Goal: Task Accomplishment & Management: Manage account settings

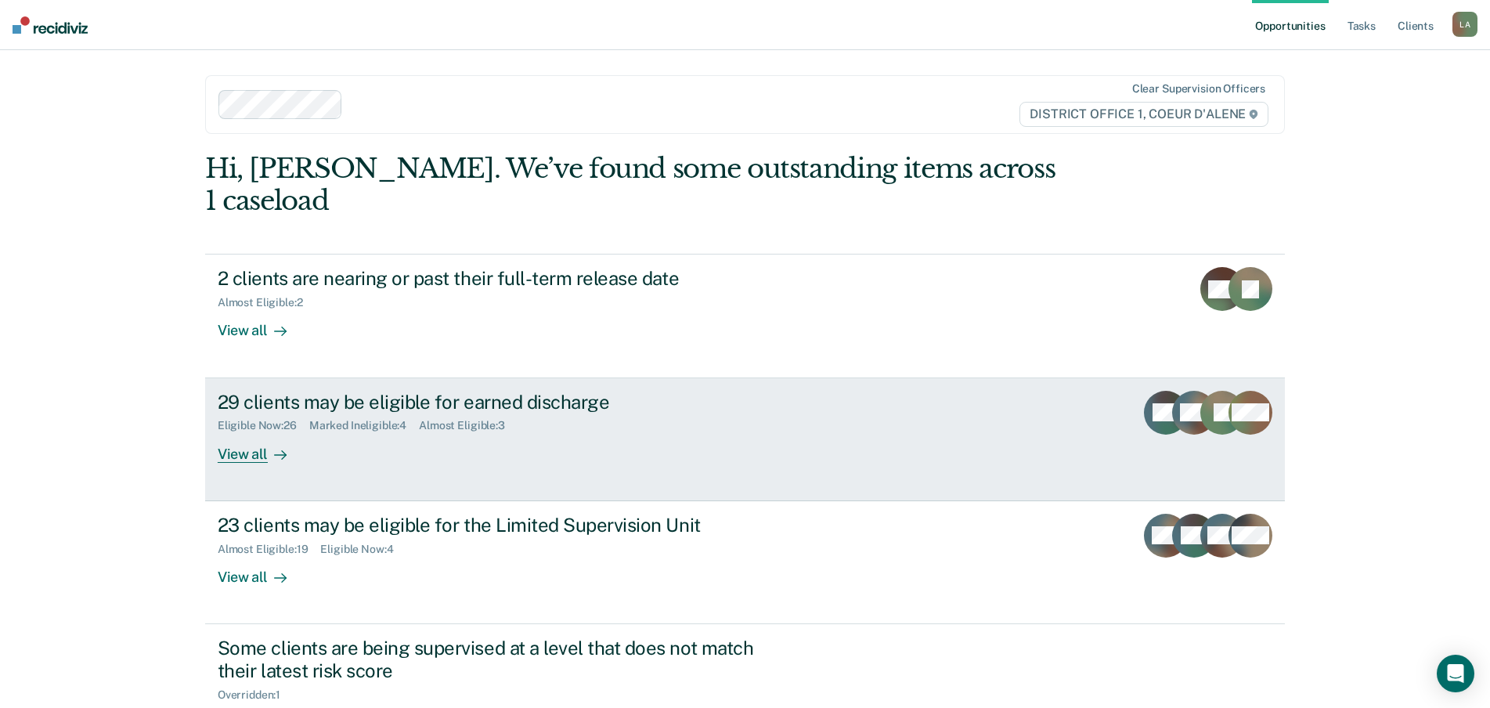
click at [236, 463] on div "View all" at bounding box center [262, 447] width 88 height 31
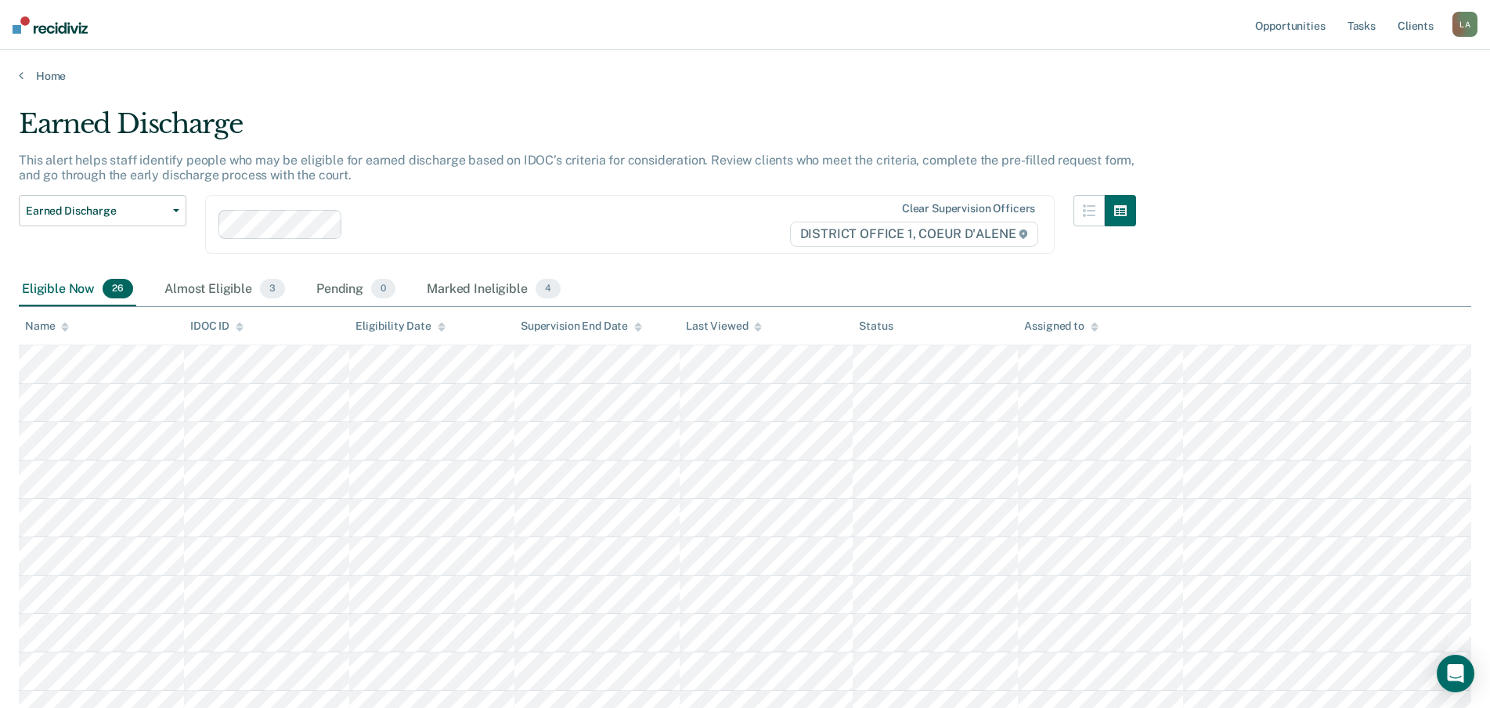
scroll to position [235, 0]
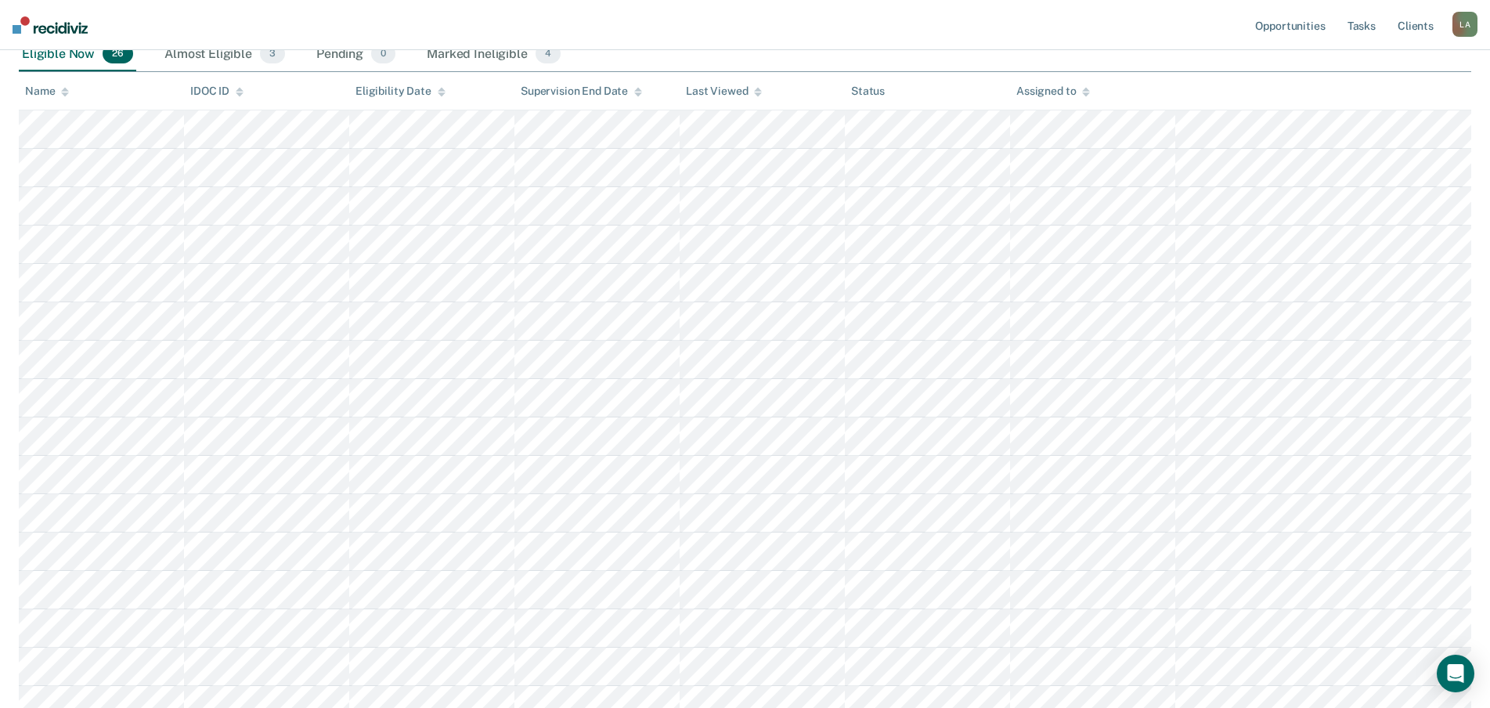
click at [69, 97] on icon at bounding box center [65, 92] width 8 height 10
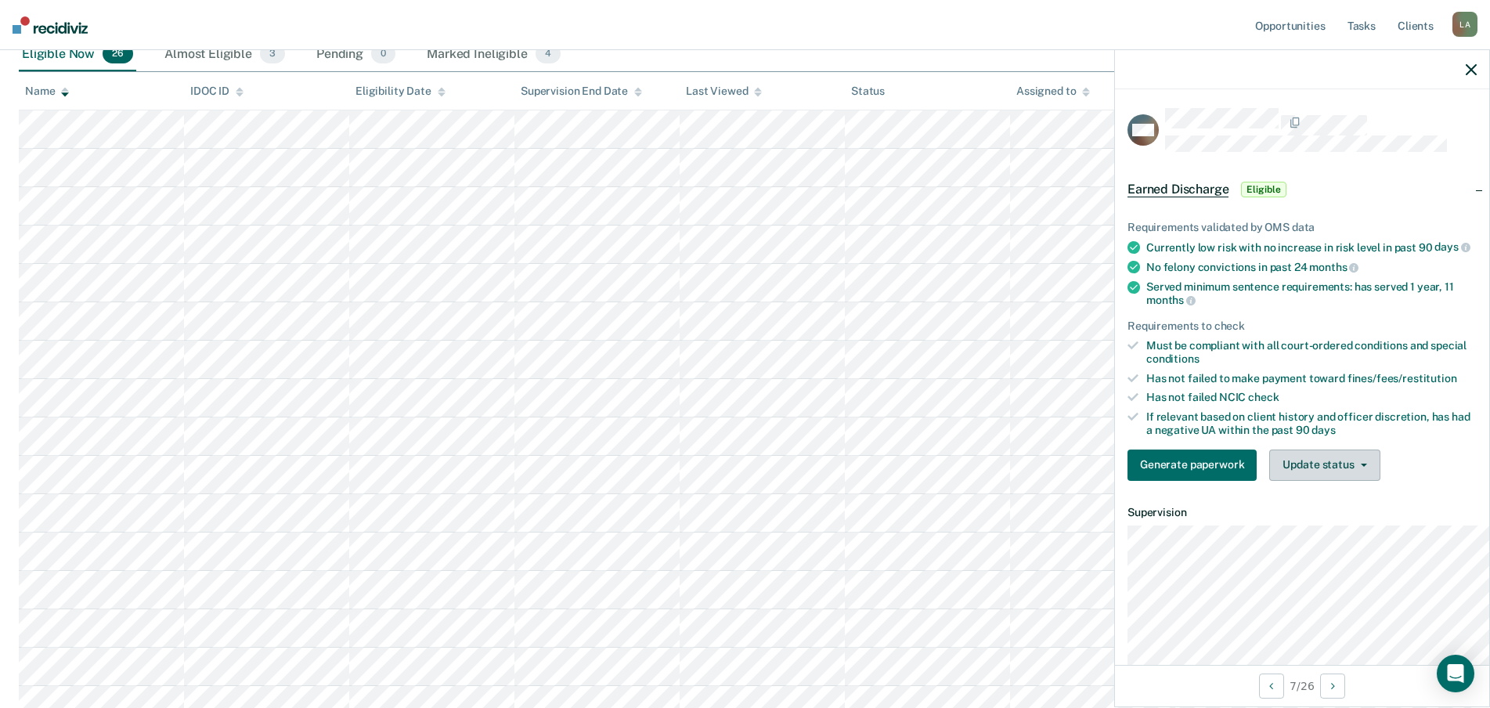
click at [1325, 481] on button "Update status" at bounding box center [1324, 464] width 110 height 31
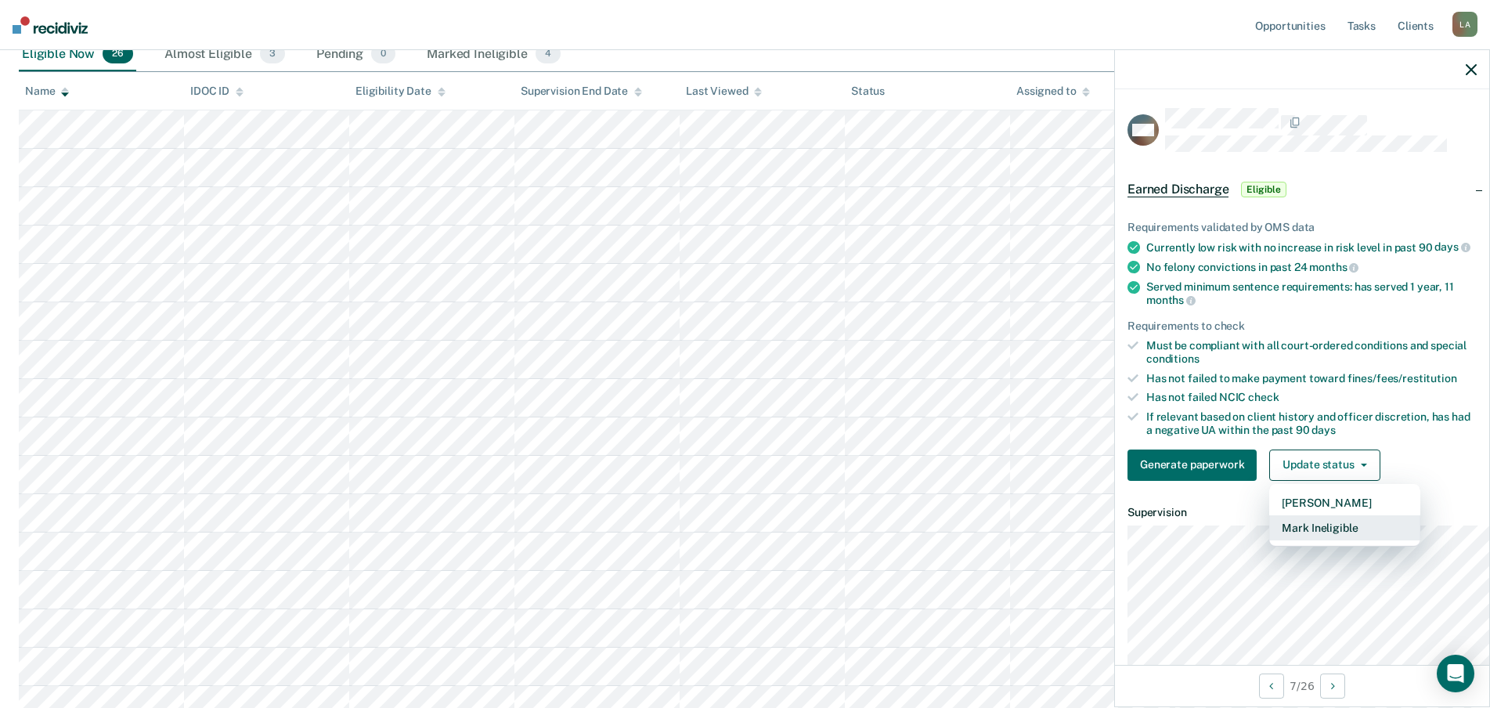
click at [1285, 540] on button "Mark Ineligible" at bounding box center [1344, 527] width 151 height 25
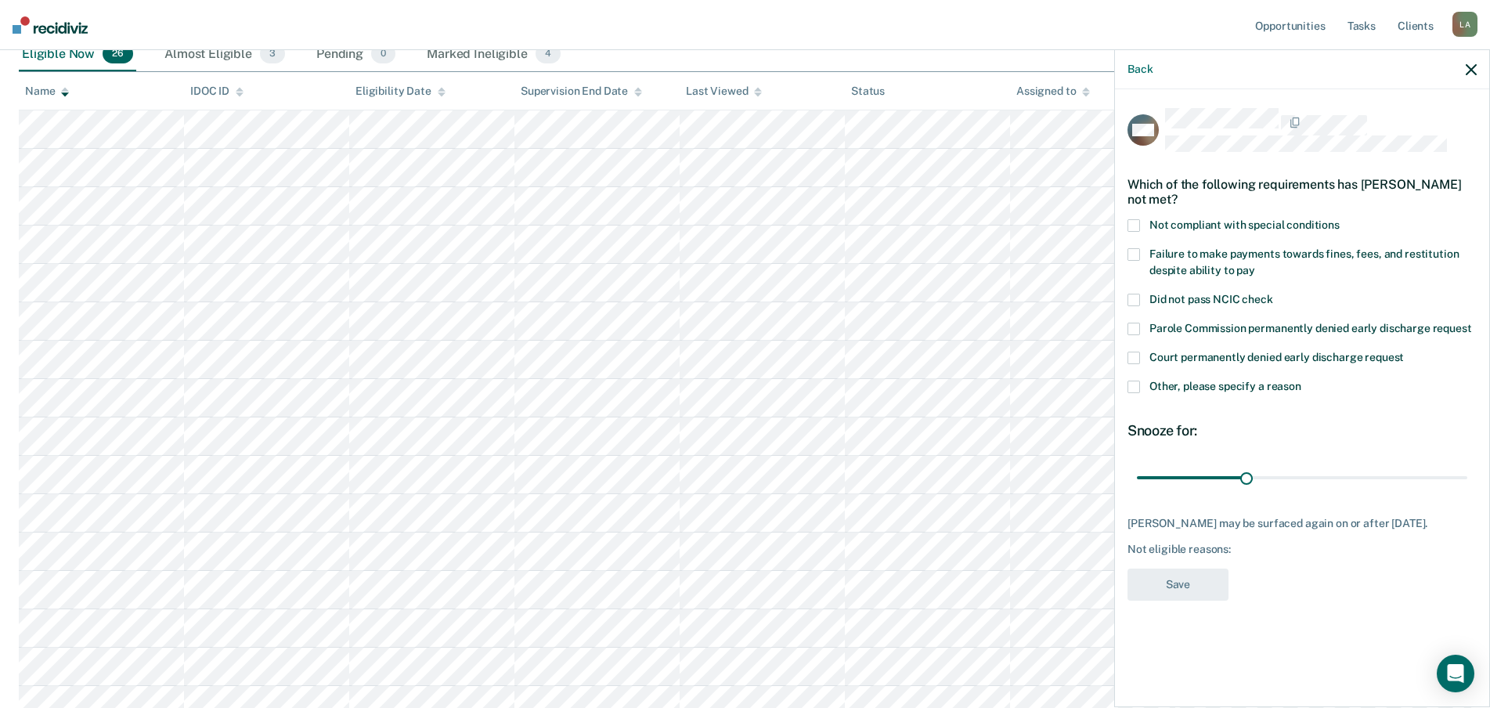
click at [1127, 261] on span at bounding box center [1133, 254] width 13 height 13
click at [1255, 265] on input "Failure to make payments towards fines, fees, and restitution despite ability t…" at bounding box center [1255, 265] width 0 height 0
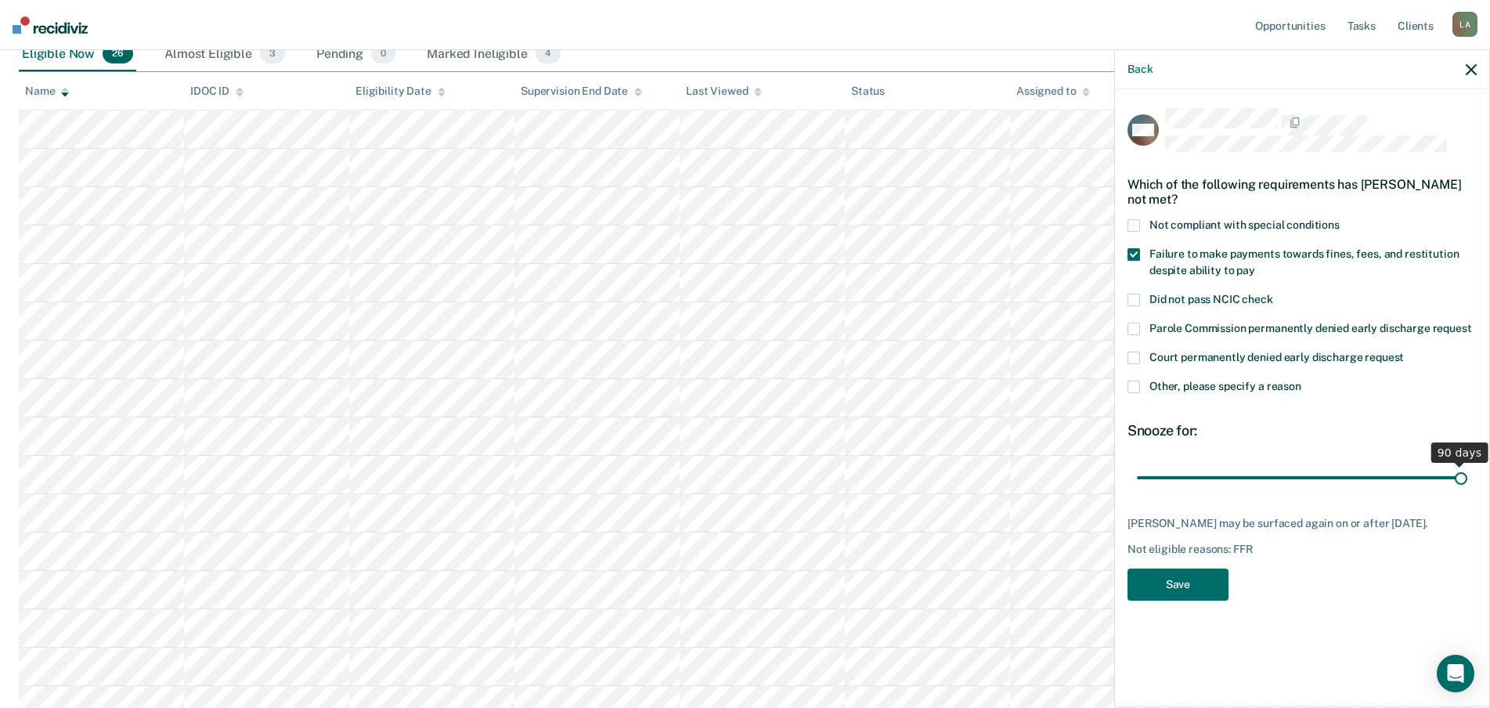
drag, startPoint x: 1183, startPoint y: 521, endPoint x: 1470, endPoint y: 542, distance: 288.1
type input "90"
click at [1467, 492] on input "range" at bounding box center [1302, 477] width 330 height 27
click at [1127, 600] on button "Save" at bounding box center [1177, 584] width 101 height 32
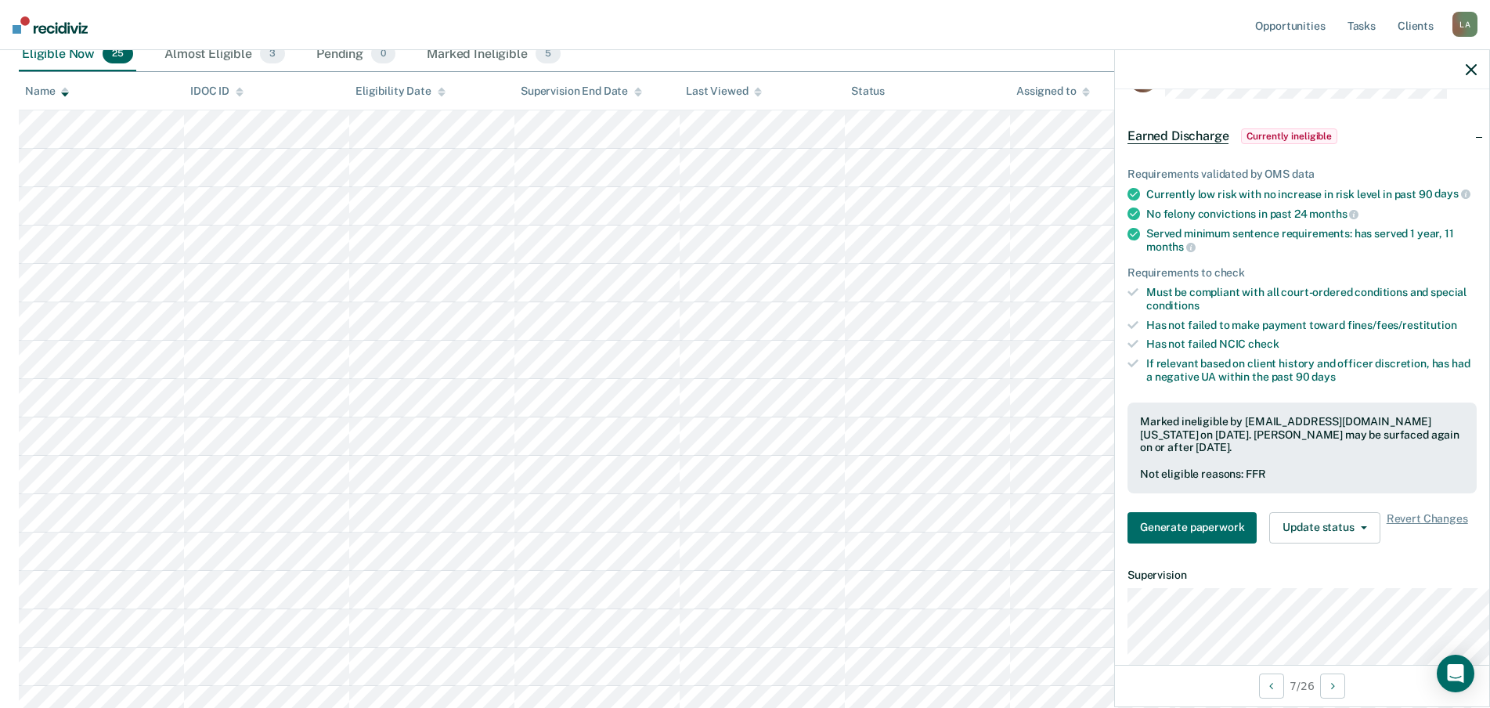
click at [1474, 85] on div at bounding box center [1302, 69] width 374 height 39
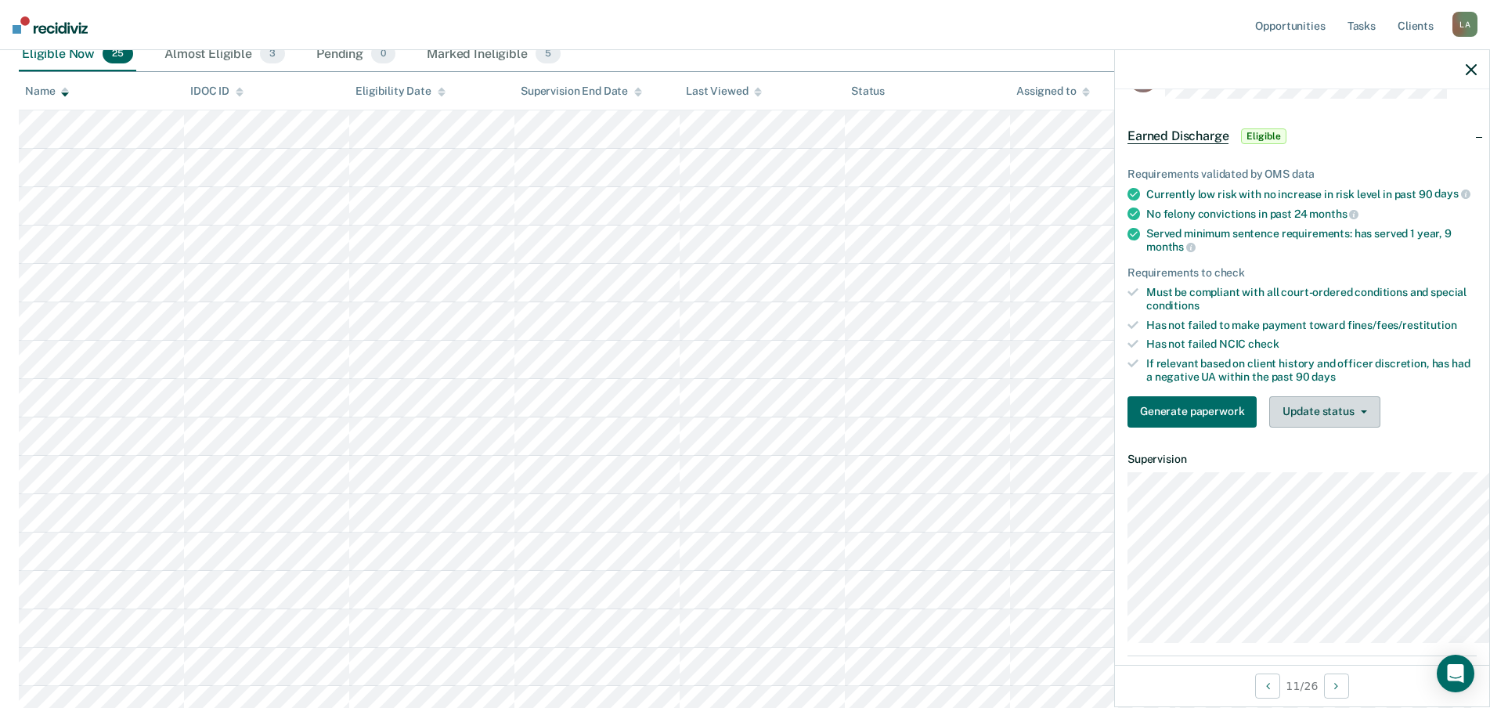
click at [1361, 413] on icon "button" at bounding box center [1364, 411] width 6 height 3
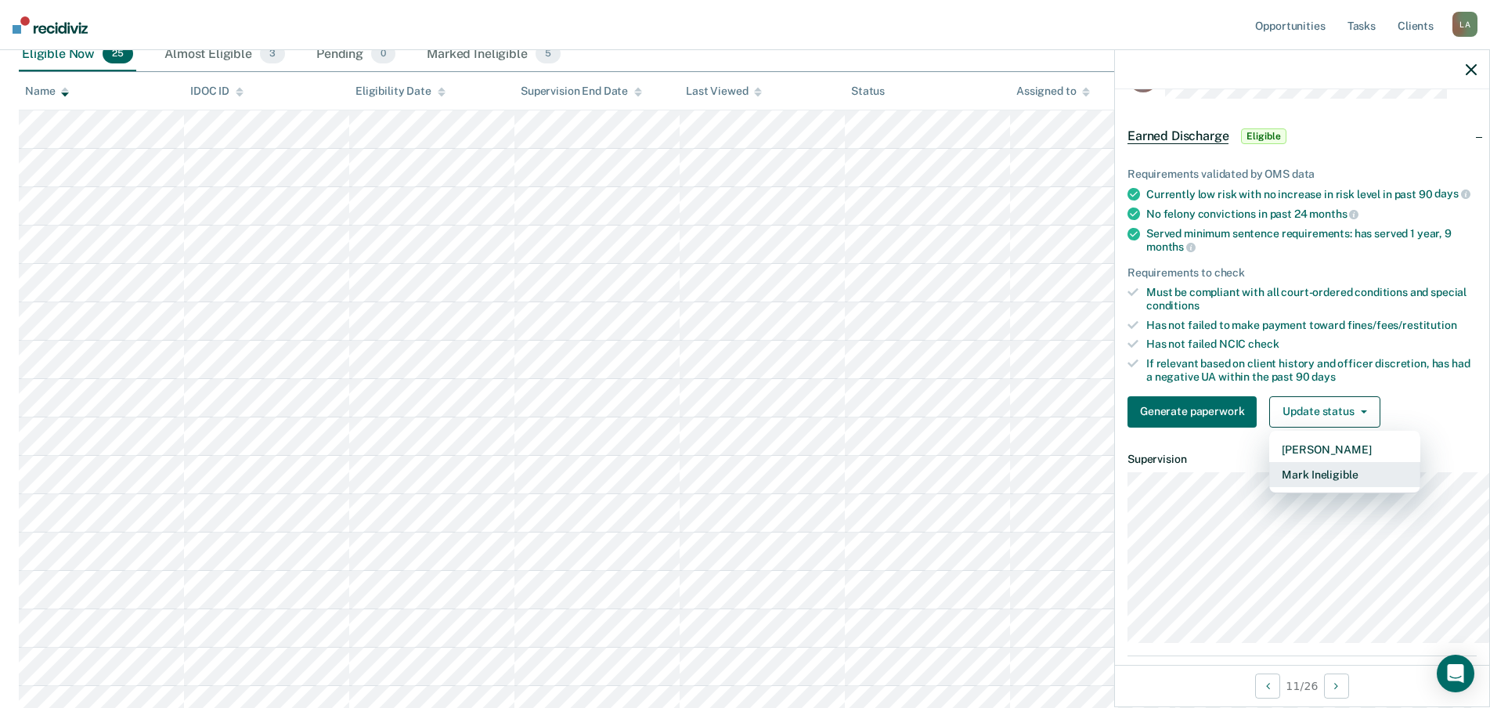
click at [1308, 487] on button "Mark Ineligible" at bounding box center [1344, 474] width 151 height 25
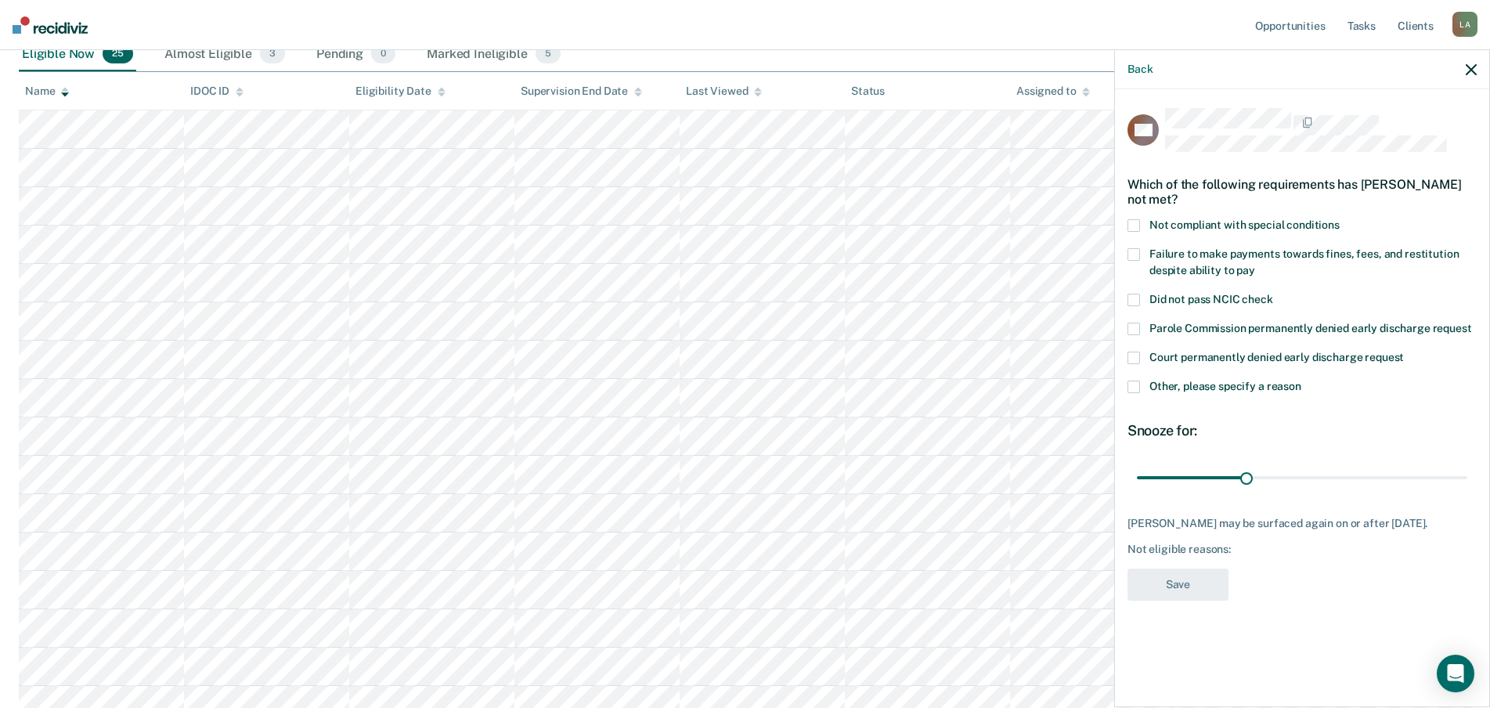
click at [1127, 248] on span at bounding box center [1133, 254] width 13 height 13
click at [1255, 265] on input "Failure to make payments towards fines, fees, and restitution despite ability t…" at bounding box center [1255, 265] width 0 height 0
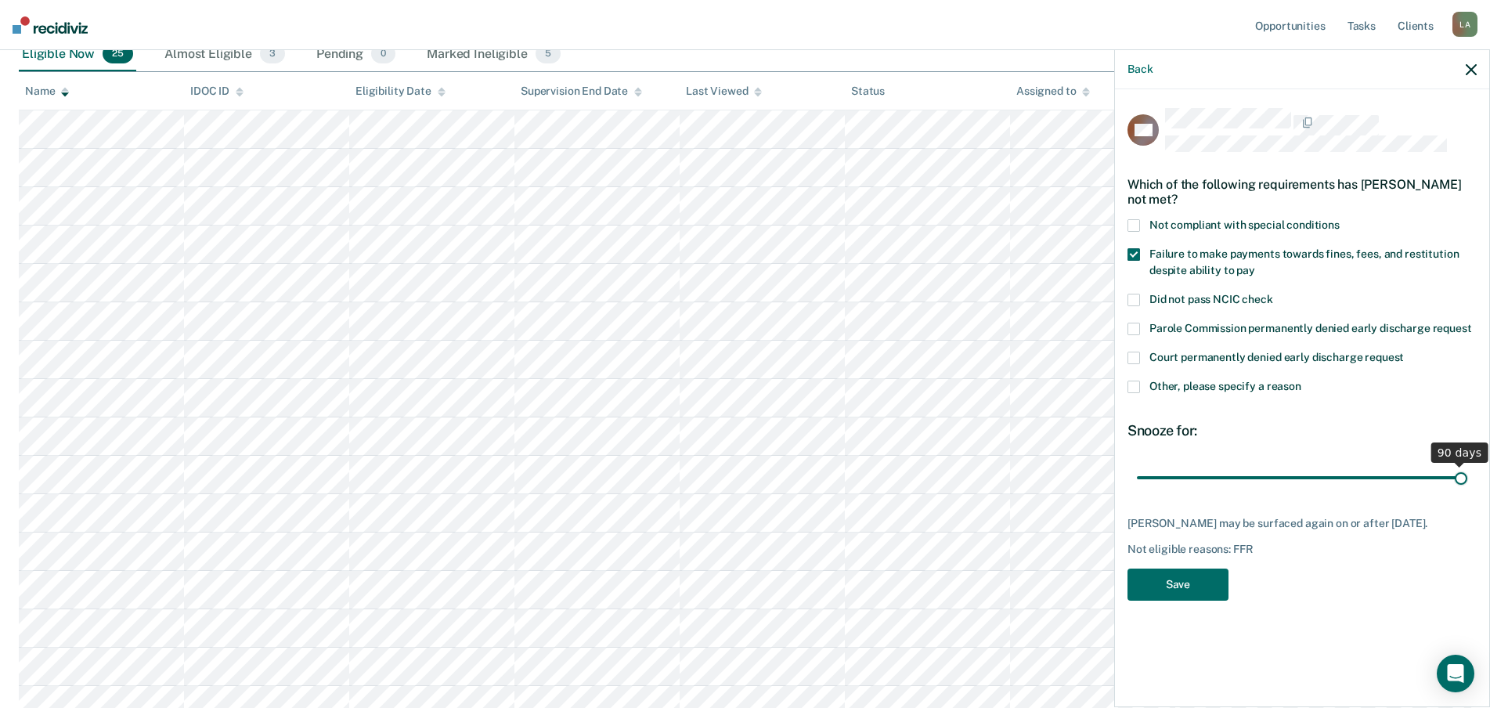
drag, startPoint x: 1180, startPoint y: 521, endPoint x: 1451, endPoint y: 513, distance: 271.0
type input "90"
click at [1451, 492] on input "range" at bounding box center [1302, 477] width 330 height 27
click at [1127, 600] on button "Save" at bounding box center [1177, 584] width 101 height 32
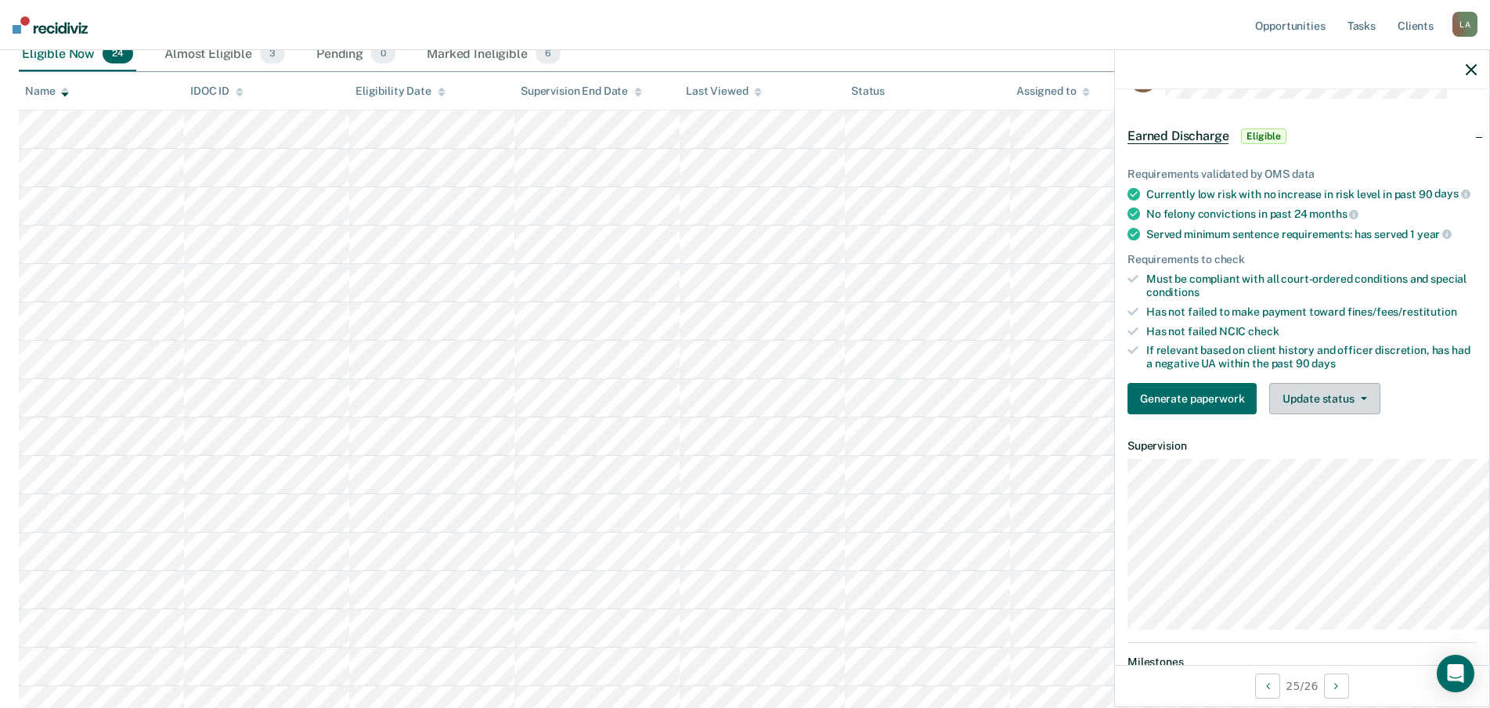
click at [1332, 414] on button "Update status" at bounding box center [1324, 398] width 110 height 31
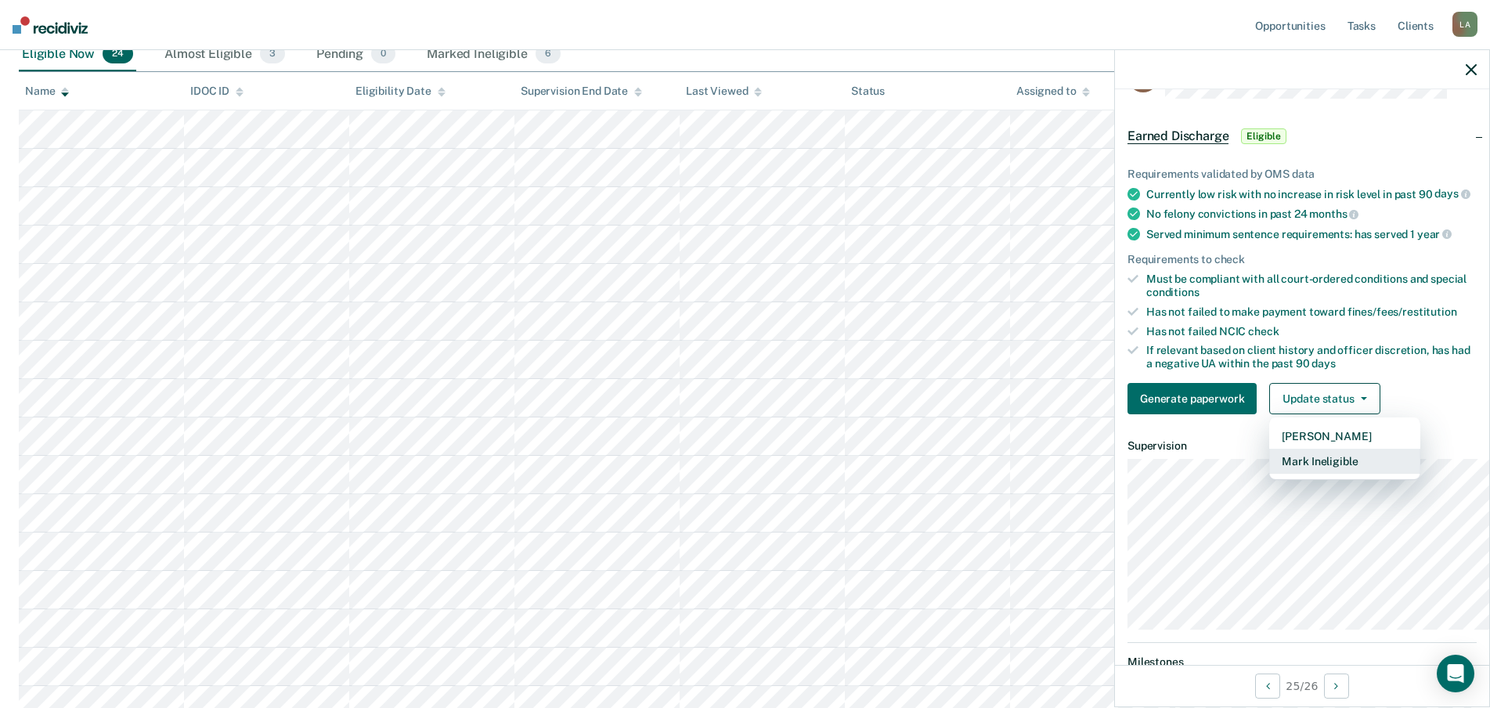
click at [1291, 474] on button "Mark Ineligible" at bounding box center [1344, 461] width 151 height 25
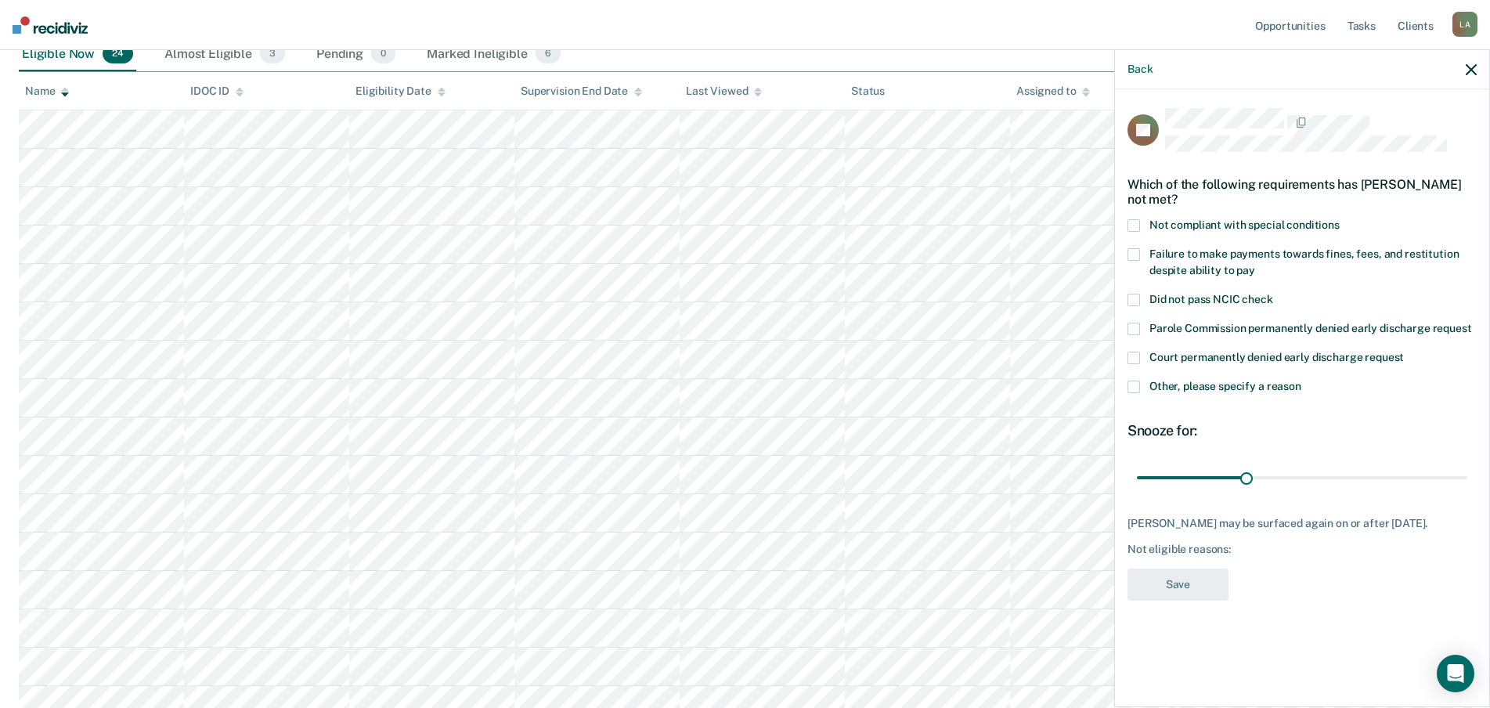
click at [1127, 248] on span at bounding box center [1133, 254] width 13 height 13
click at [1255, 265] on input "Failure to make payments towards fines, fees, and restitution despite ability t…" at bounding box center [1255, 265] width 0 height 0
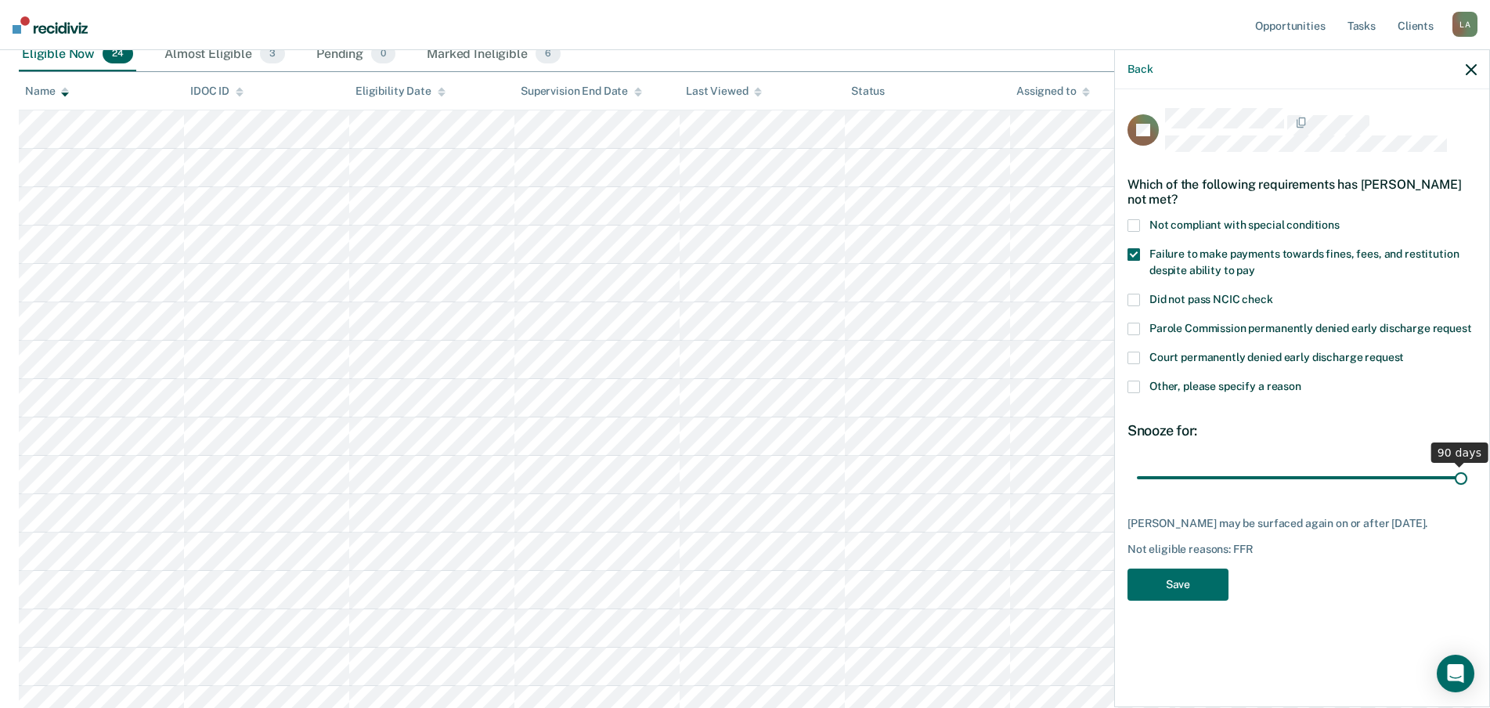
drag, startPoint x: 1184, startPoint y: 523, endPoint x: 1467, endPoint y: 521, distance: 282.6
type input "90"
click at [1467, 492] on input "range" at bounding box center [1302, 477] width 330 height 27
click at [1127, 600] on button "Save" at bounding box center [1177, 584] width 101 height 32
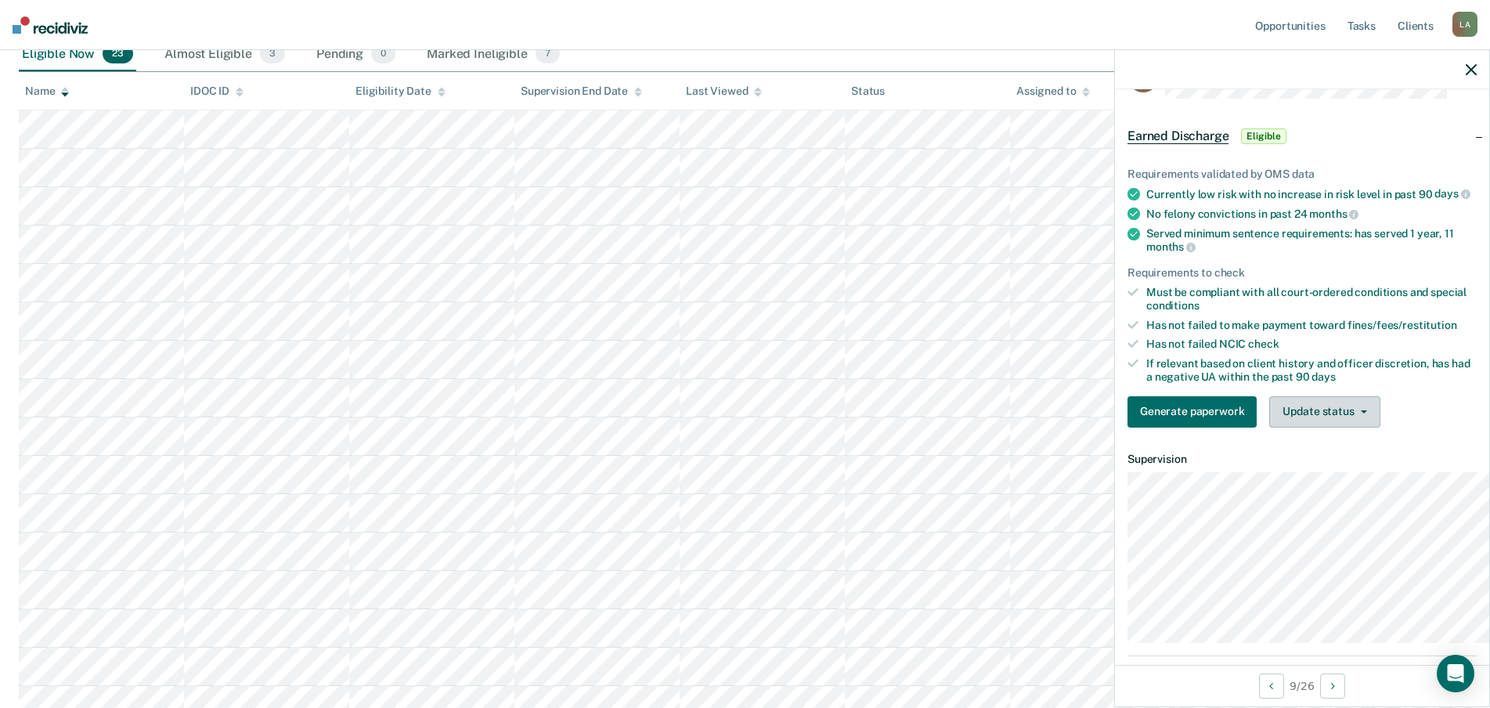
click at [1338, 427] on button "Update status" at bounding box center [1324, 411] width 110 height 31
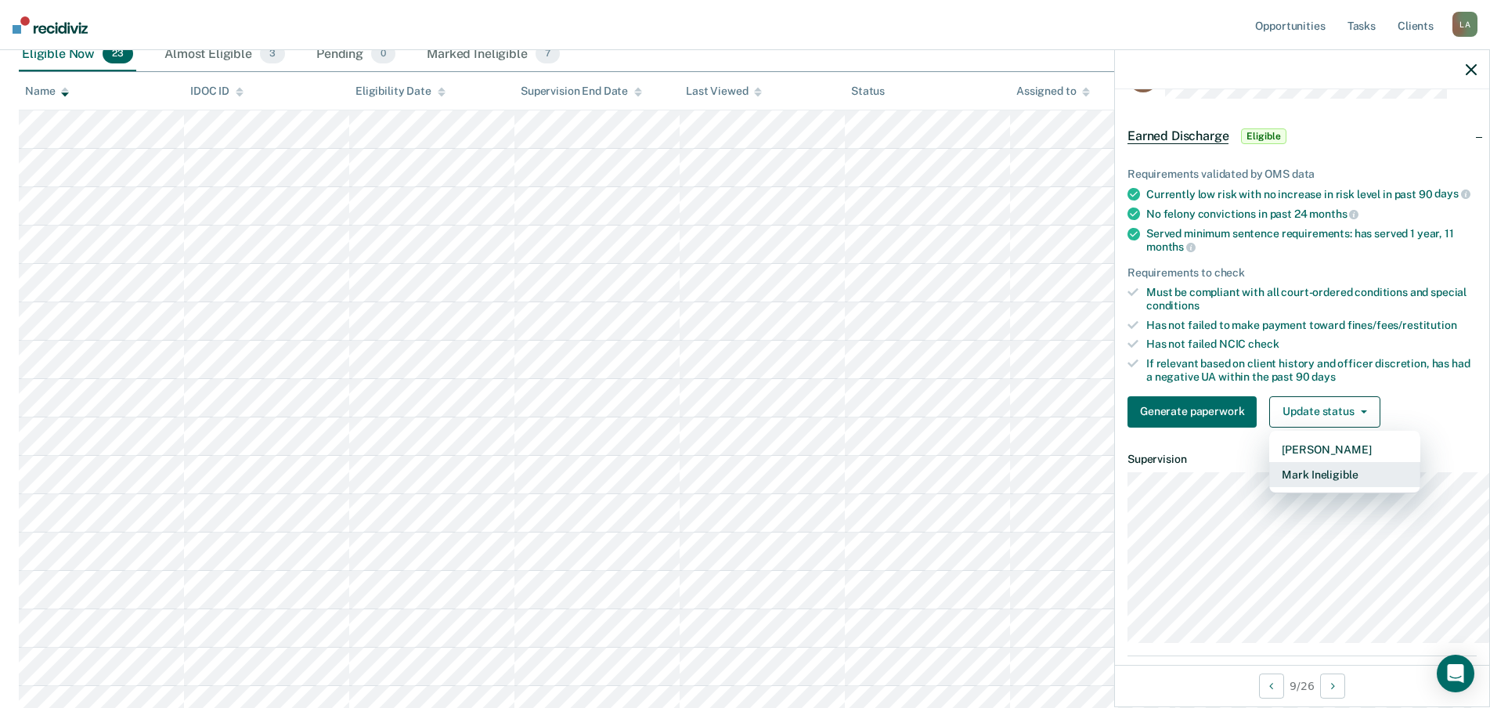
click at [1323, 487] on button "Mark Ineligible" at bounding box center [1344, 474] width 151 height 25
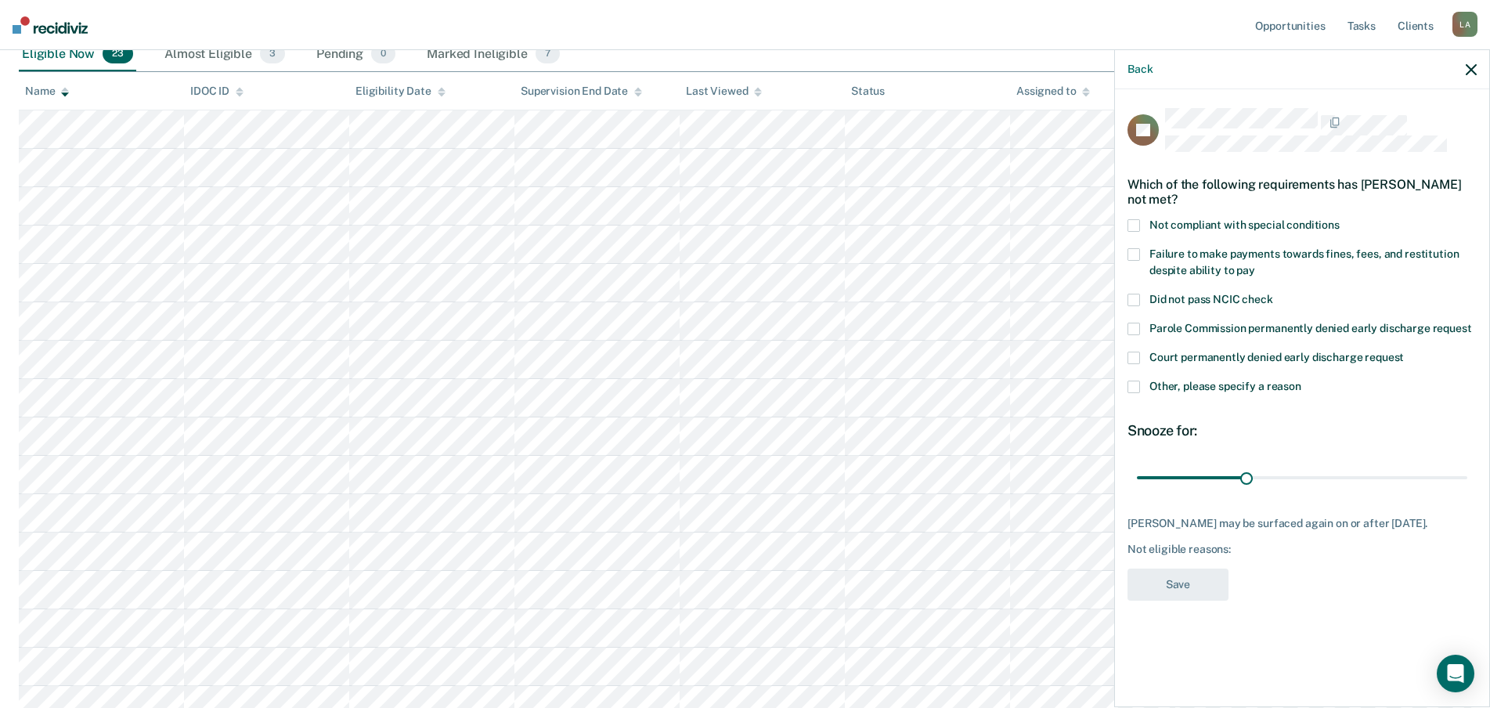
click at [1127, 248] on span at bounding box center [1133, 254] width 13 height 13
click at [1255, 265] on input "Failure to make payments towards fines, fees, and restitution despite ability t…" at bounding box center [1255, 265] width 0 height 0
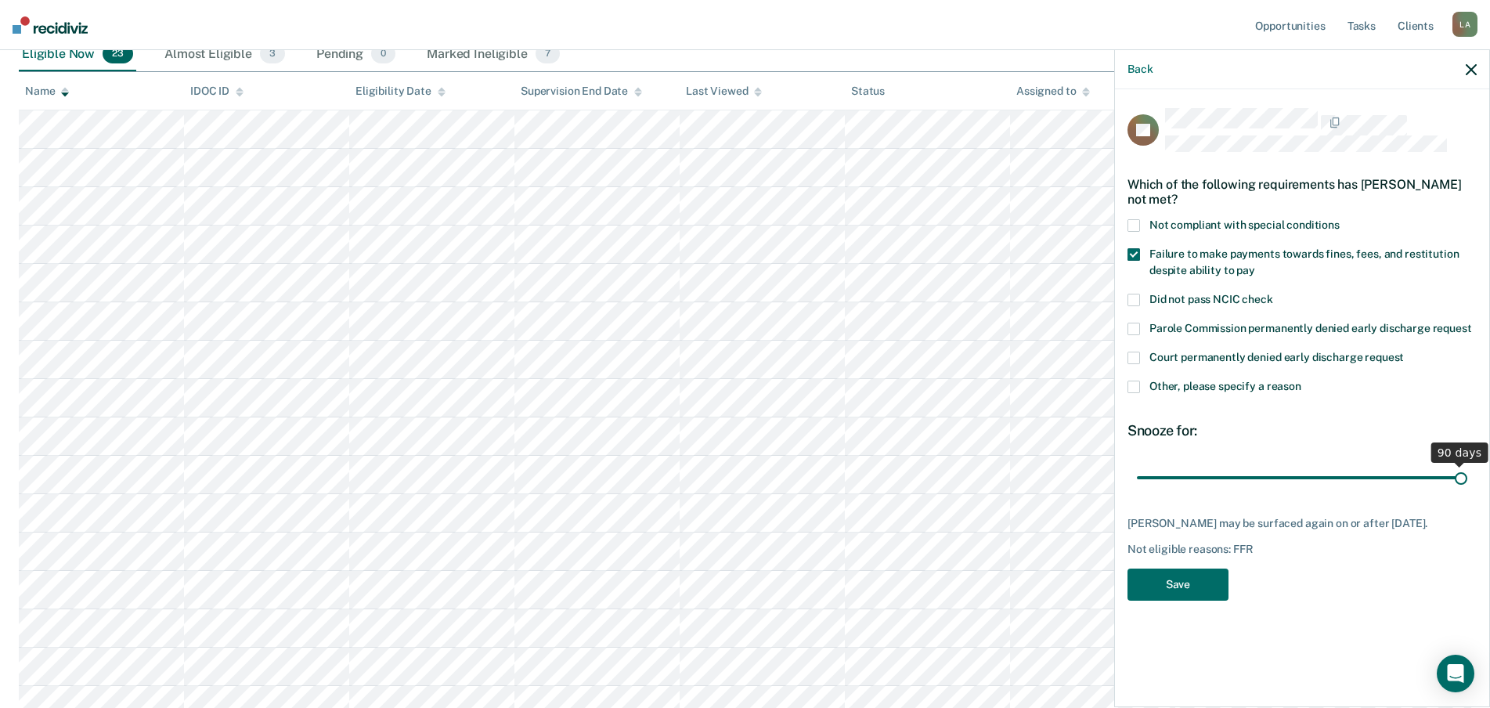
drag, startPoint x: 1181, startPoint y: 524, endPoint x: 1488, endPoint y: 518, distance: 306.9
type input "90"
click at [1467, 492] on input "range" at bounding box center [1302, 477] width 330 height 27
click at [1127, 600] on button "Save" at bounding box center [1177, 584] width 101 height 32
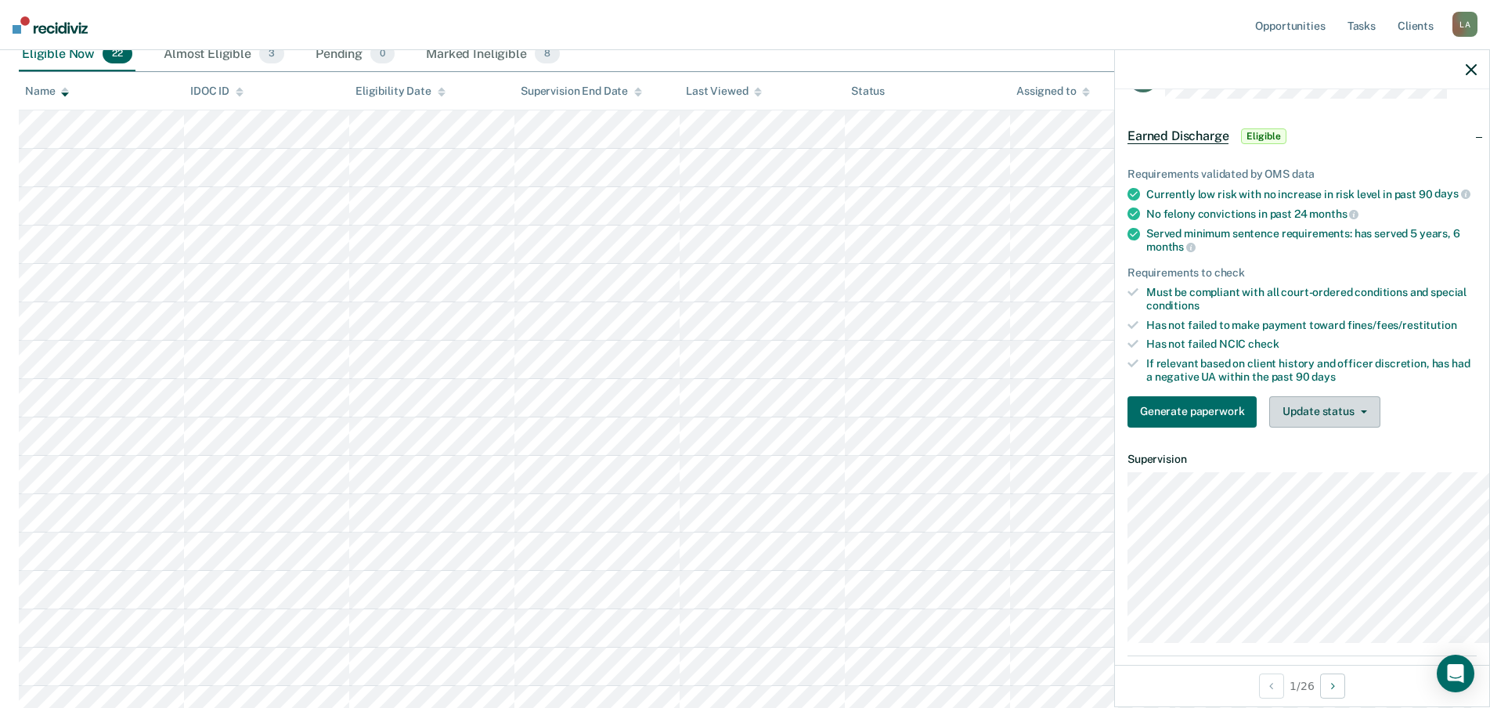
click at [1338, 427] on button "Update status" at bounding box center [1324, 411] width 110 height 31
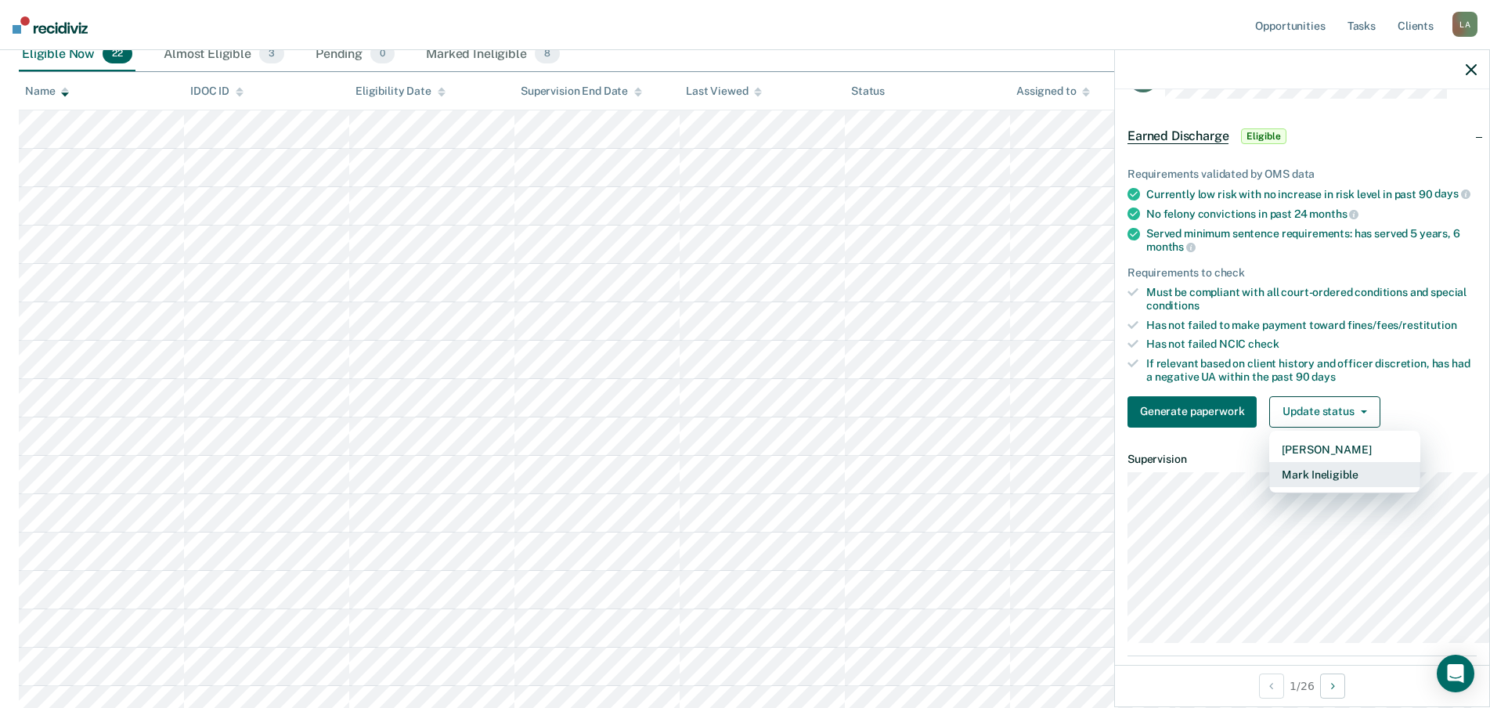
click at [1297, 487] on button "Mark Ineligible" at bounding box center [1344, 474] width 151 height 25
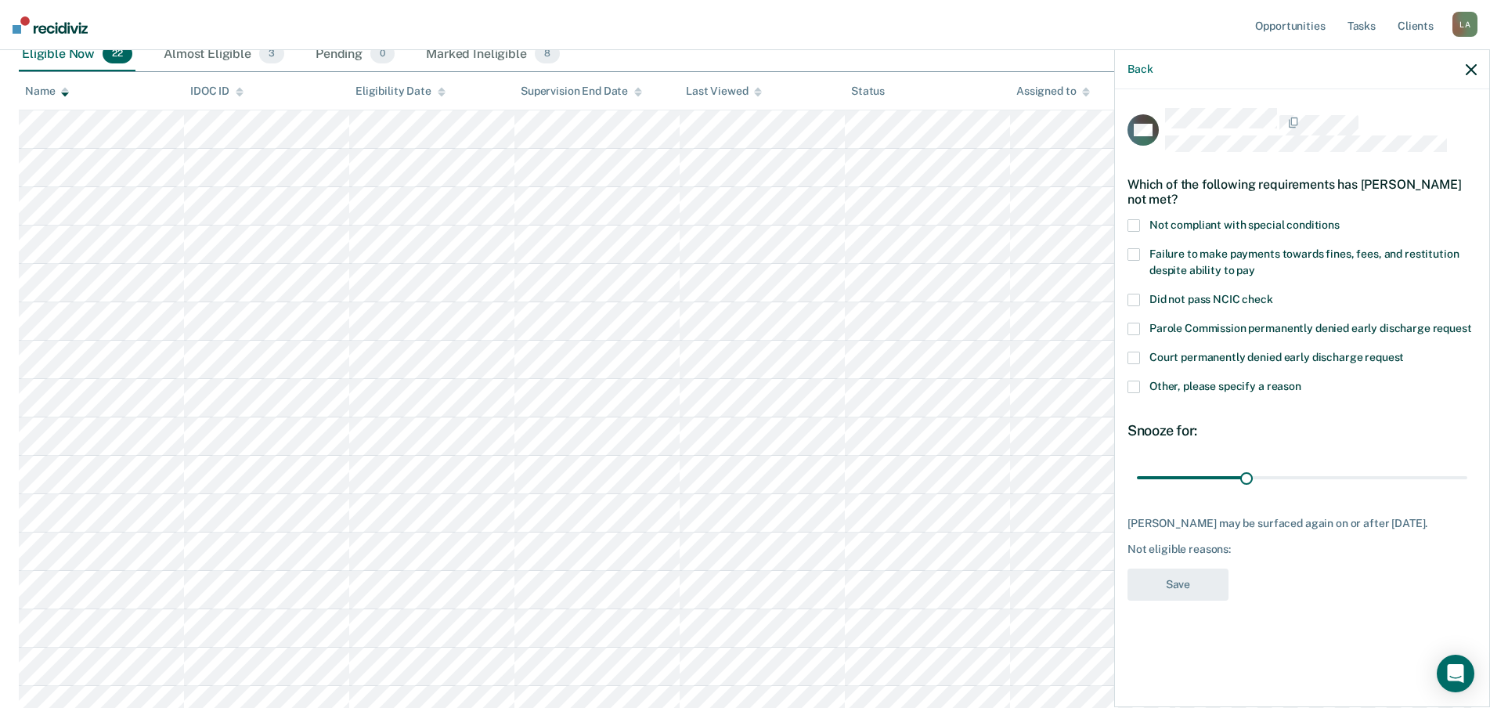
click at [1127, 248] on span at bounding box center [1133, 254] width 13 height 13
click at [1255, 265] on input "Failure to make payments towards fines, fees, and restitution despite ability t…" at bounding box center [1255, 265] width 0 height 0
click at [1127, 600] on button "Save" at bounding box center [1177, 584] width 101 height 32
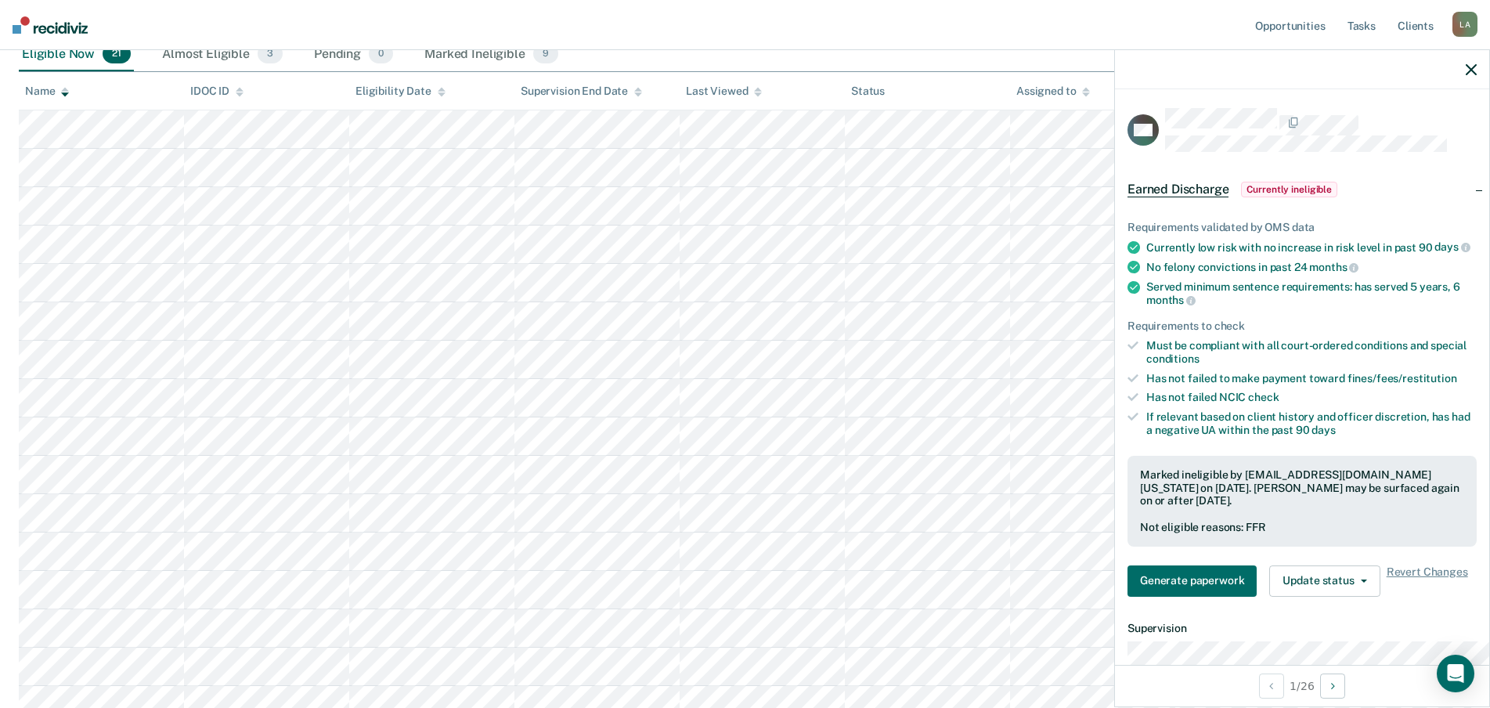
scroll to position [235, 0]
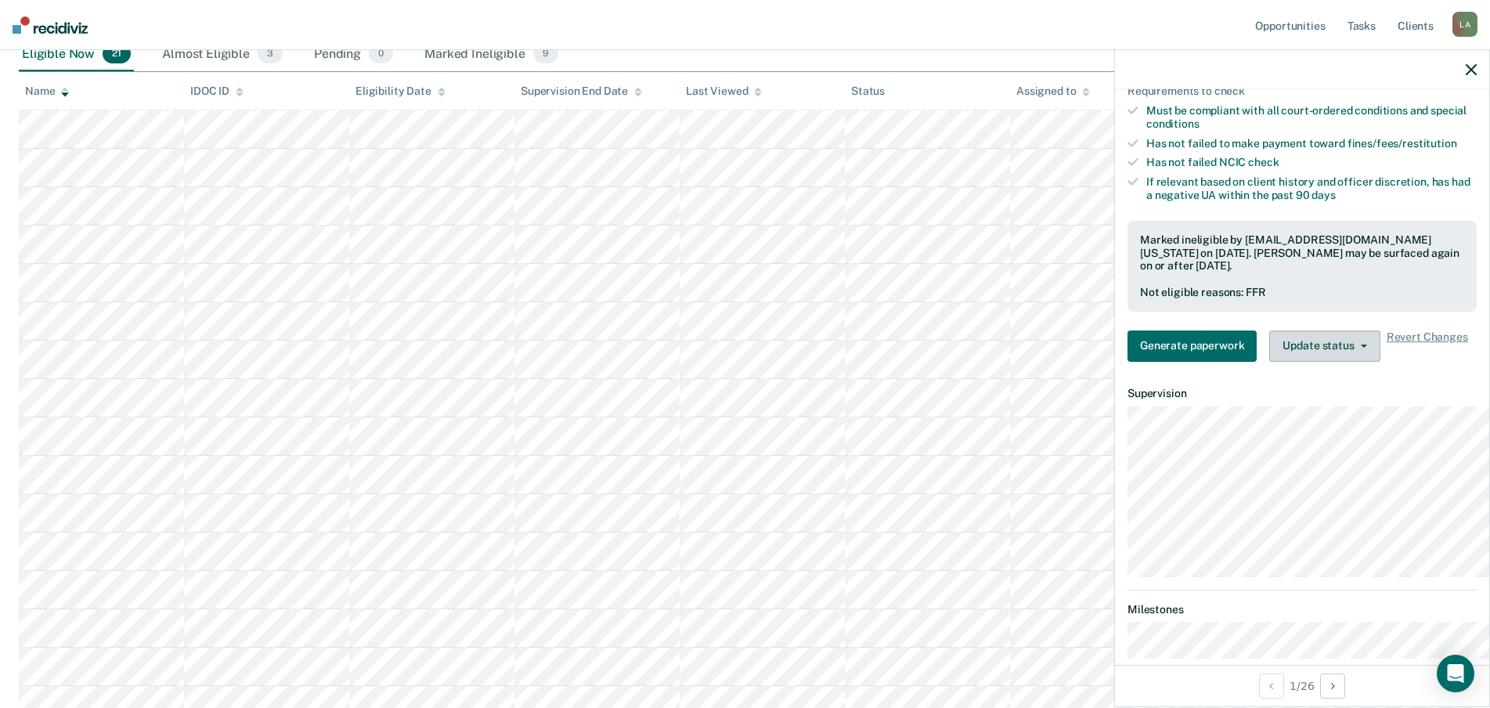
click at [1327, 362] on button "Update status" at bounding box center [1324, 345] width 110 height 31
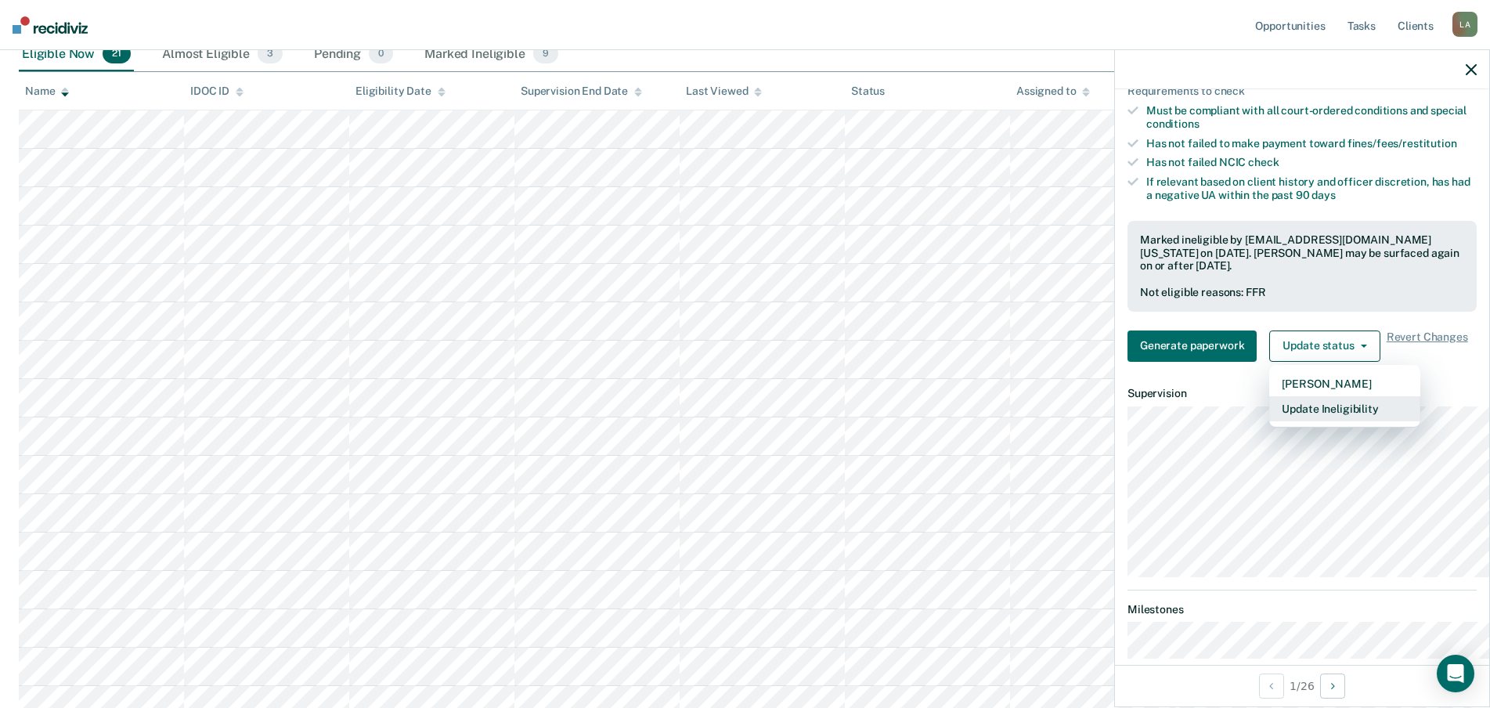
click at [1314, 421] on button "Update Ineligibility" at bounding box center [1344, 408] width 151 height 25
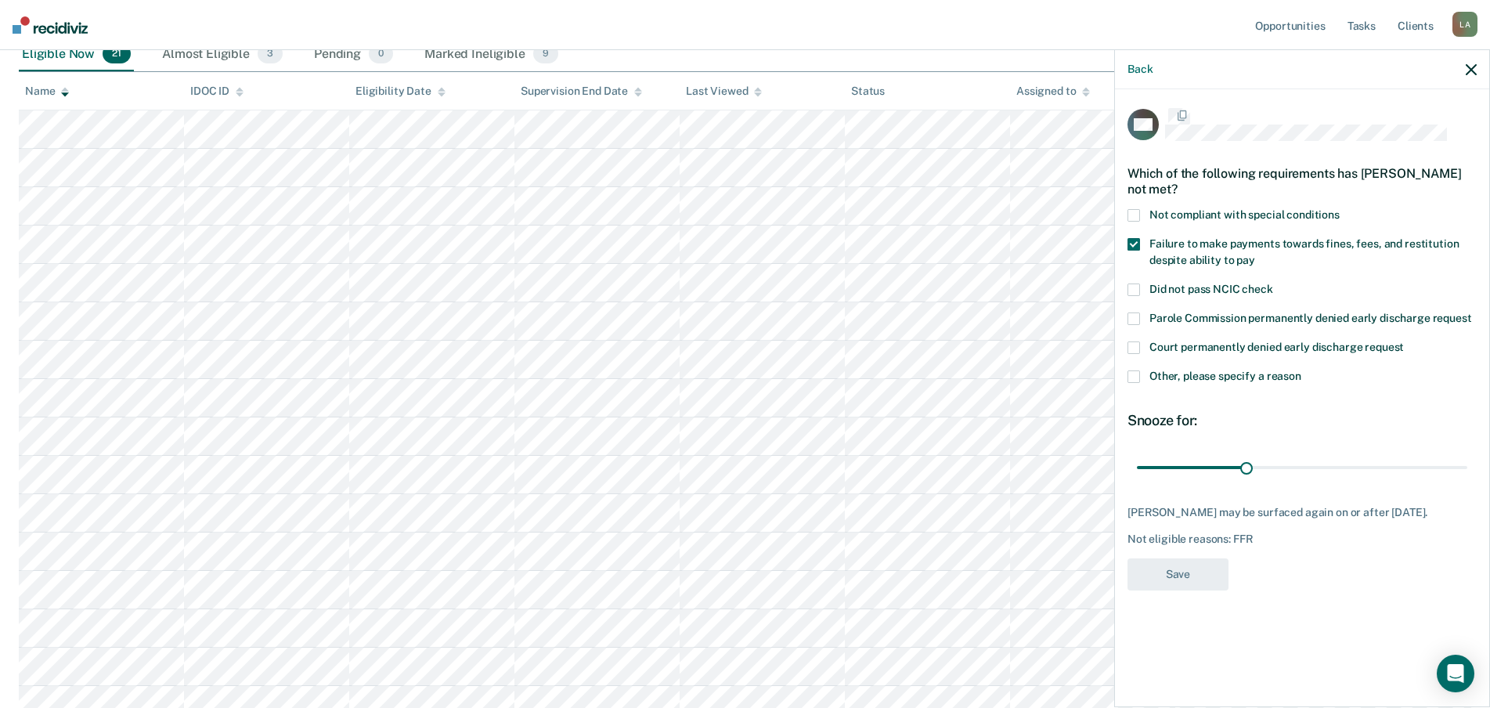
scroll to position [53, 0]
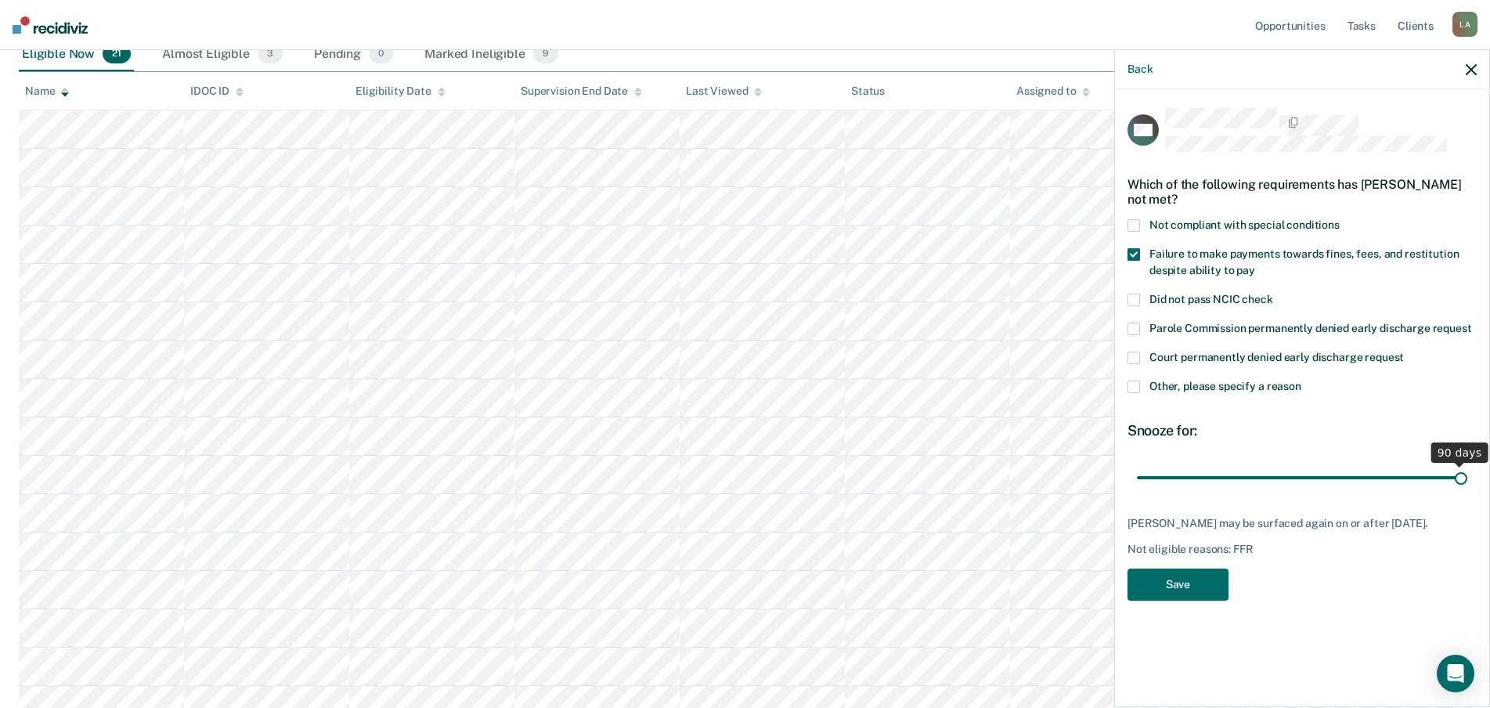
drag, startPoint x: 1174, startPoint y: 519, endPoint x: 1457, endPoint y: 535, distance: 283.1
type input "90"
click at [1457, 492] on input "range" at bounding box center [1302, 477] width 330 height 27
click at [1127, 600] on button "Save" at bounding box center [1177, 584] width 101 height 32
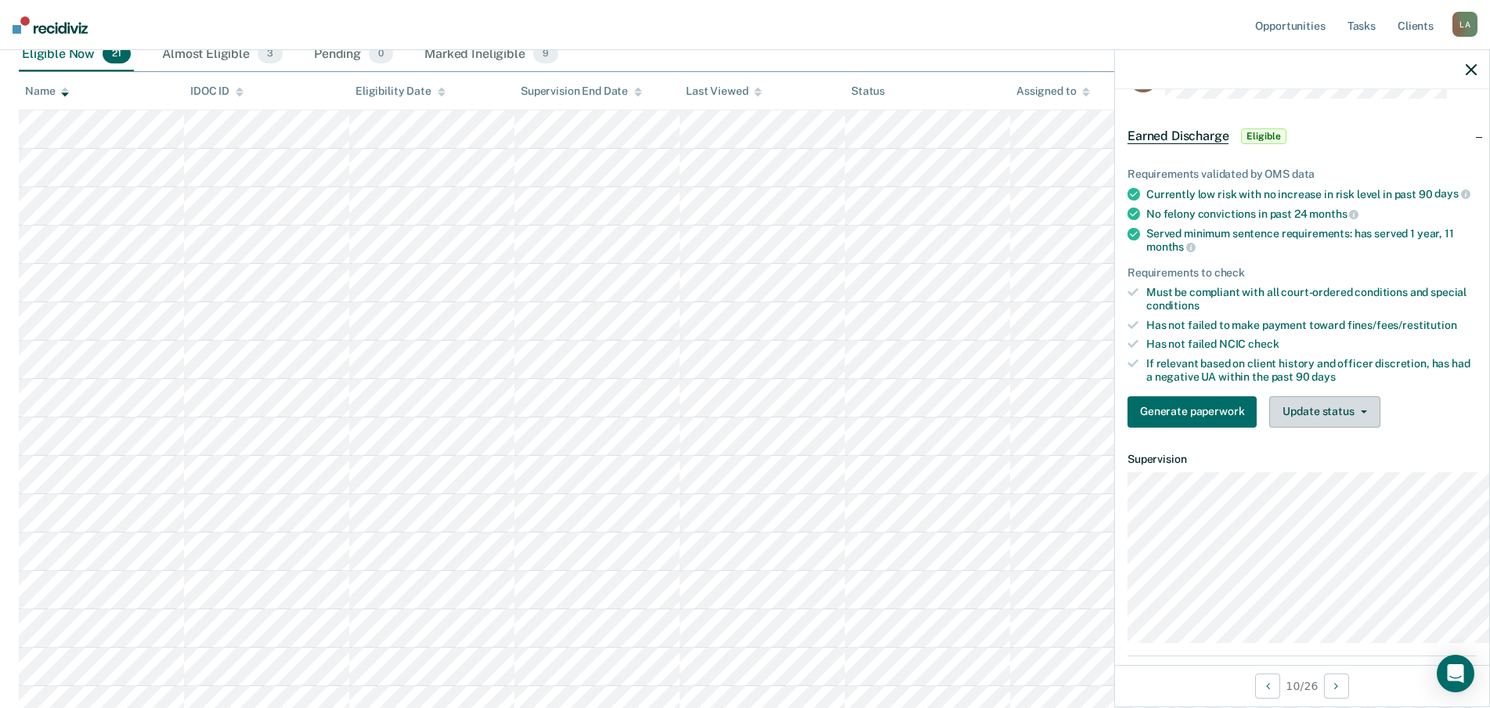
click at [1269, 427] on button "Update status" at bounding box center [1324, 411] width 110 height 31
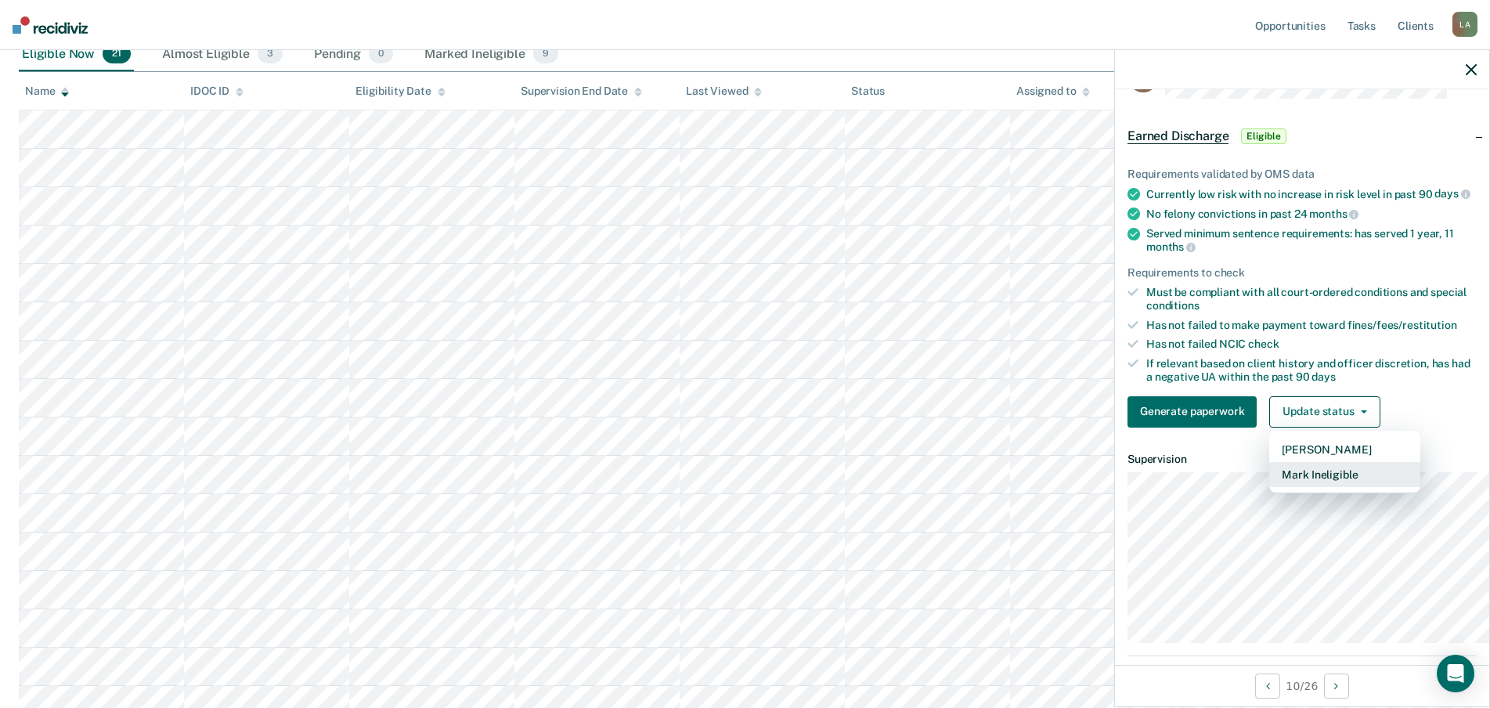
click at [1286, 487] on button "Mark Ineligible" at bounding box center [1344, 474] width 151 height 25
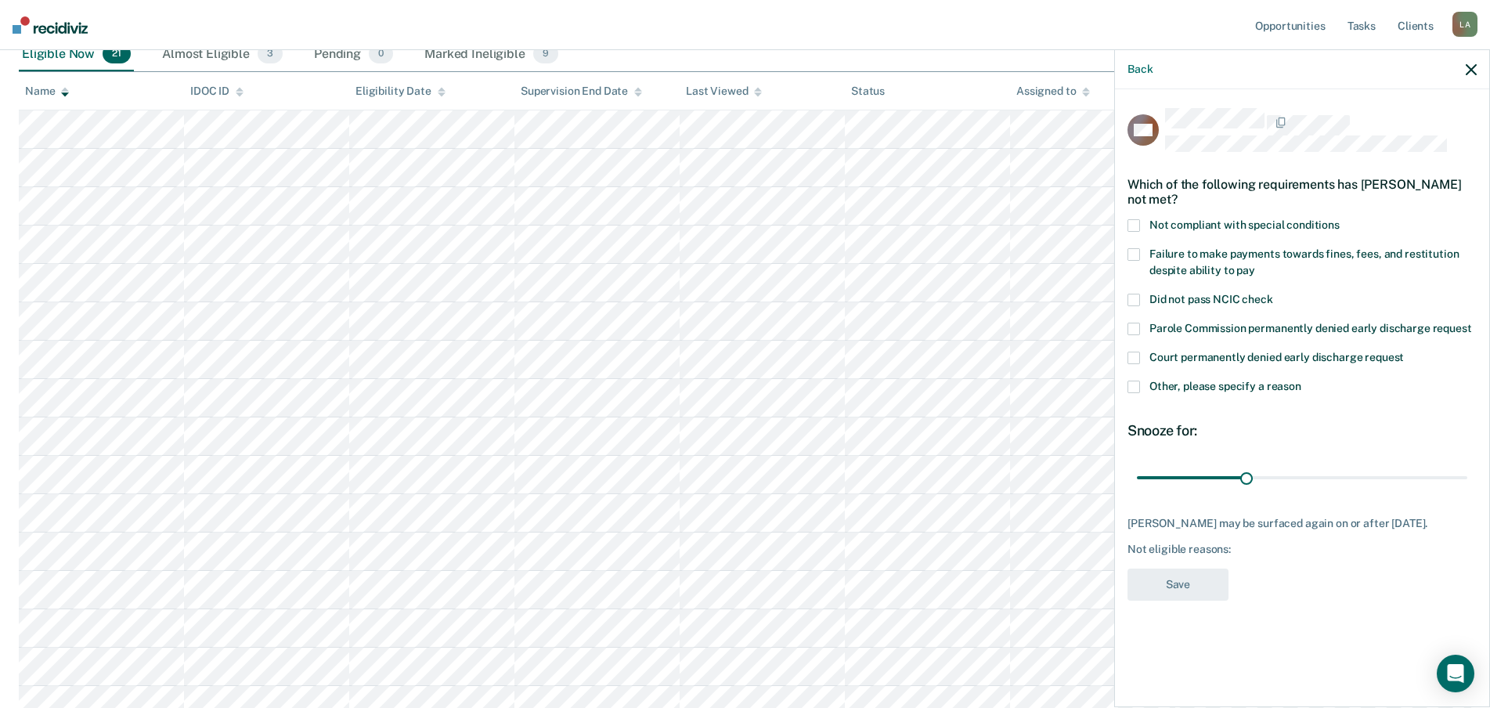
click at [1127, 393] on span at bounding box center [1133, 386] width 13 height 13
click at [1301, 380] on input "Other, please specify a reason" at bounding box center [1301, 380] width 0 height 0
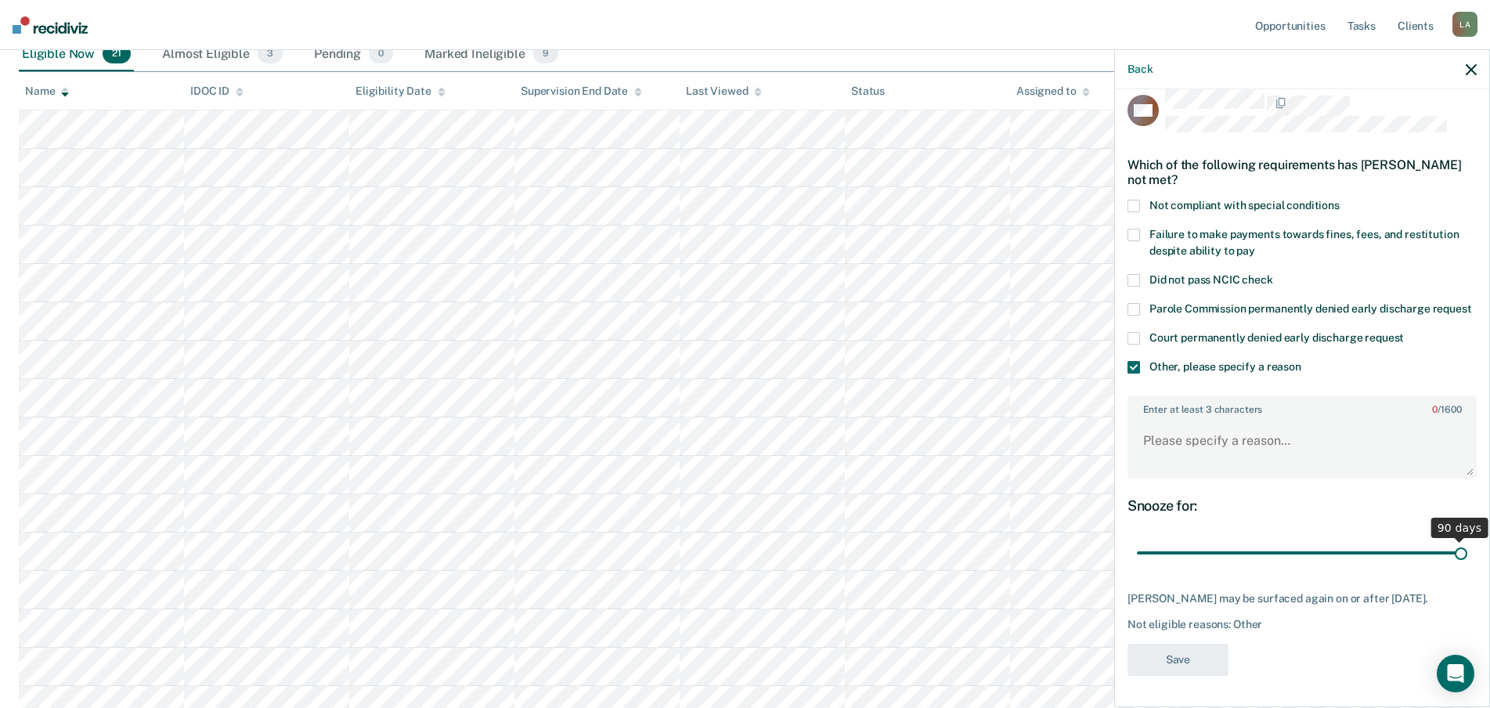
drag, startPoint x: 1178, startPoint y: 638, endPoint x: 1499, endPoint y: 623, distance: 321.3
type input "90"
click at [1467, 567] on input "range" at bounding box center [1302, 552] width 330 height 27
click at [1155, 419] on textarea "Enter at least 3 characters 0 / 1600" at bounding box center [1302, 448] width 346 height 58
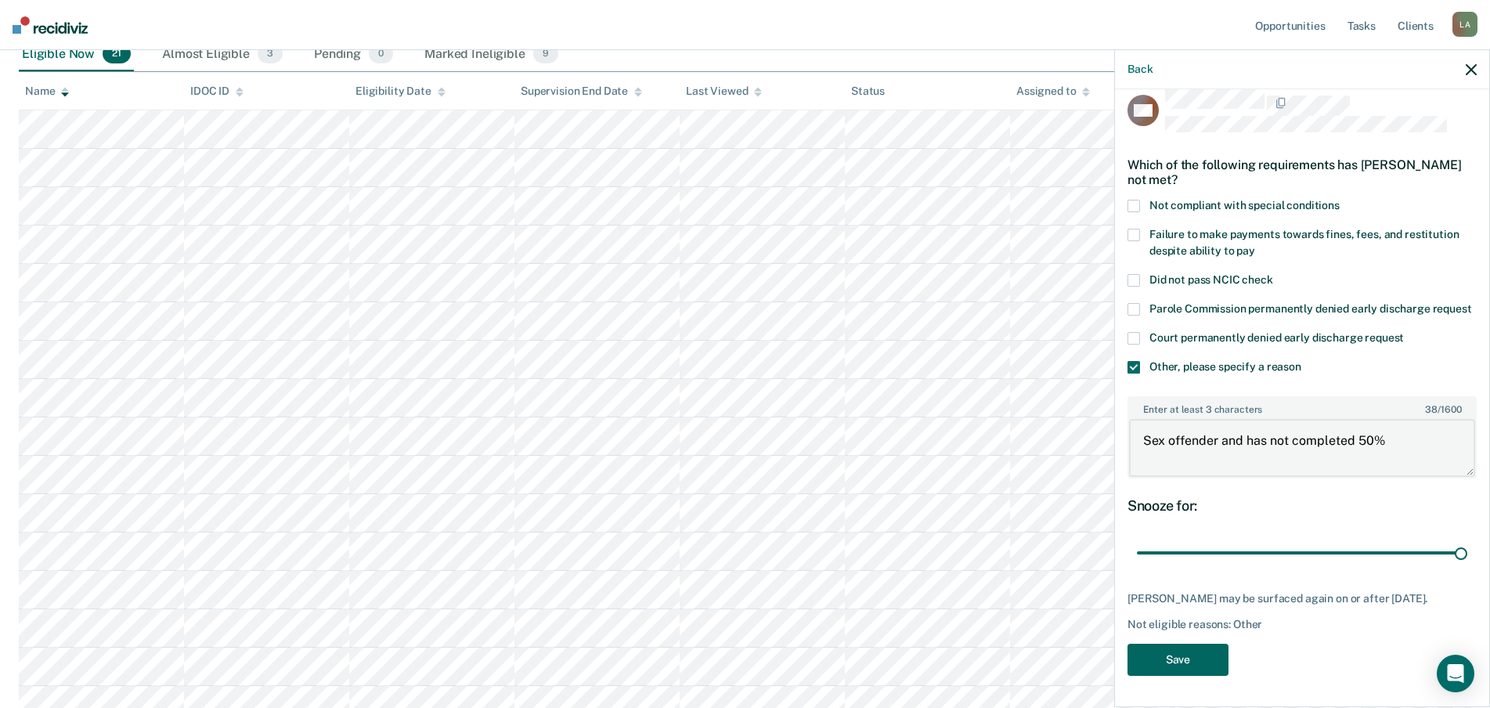
type textarea "Sex offender and has not completed 50%"
click at [1127, 645] on button "Save" at bounding box center [1177, 659] width 101 height 32
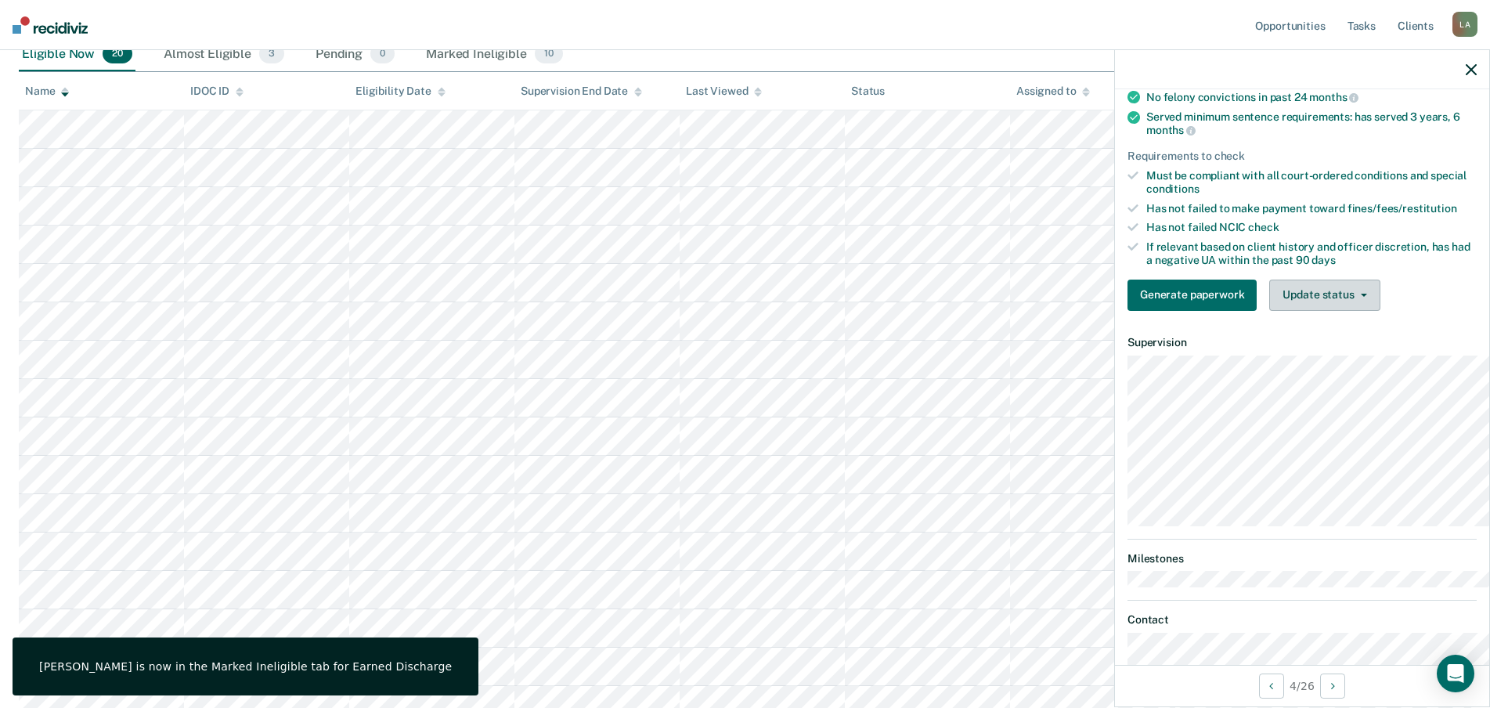
click at [1336, 311] on button "Update status" at bounding box center [1324, 294] width 110 height 31
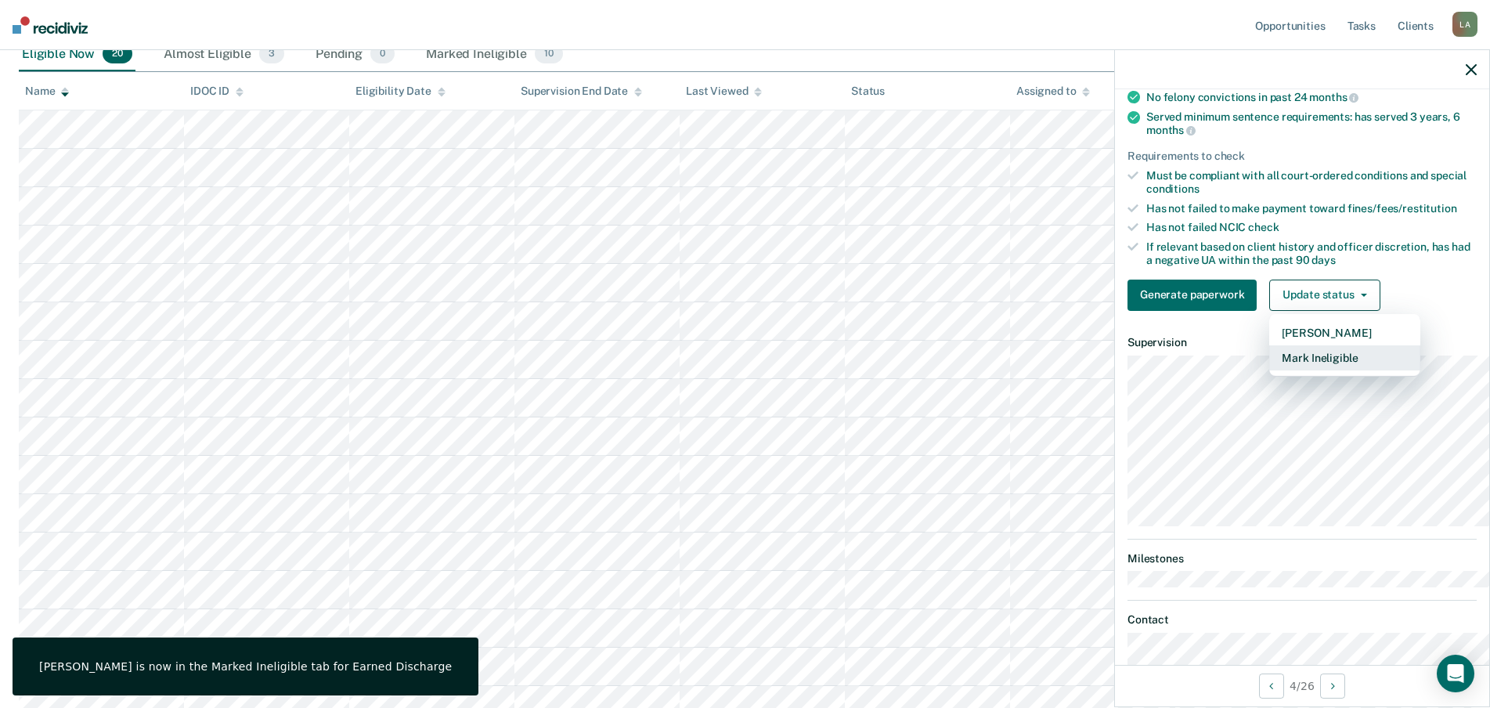
click at [1313, 370] on button "Mark Ineligible" at bounding box center [1344, 357] width 151 height 25
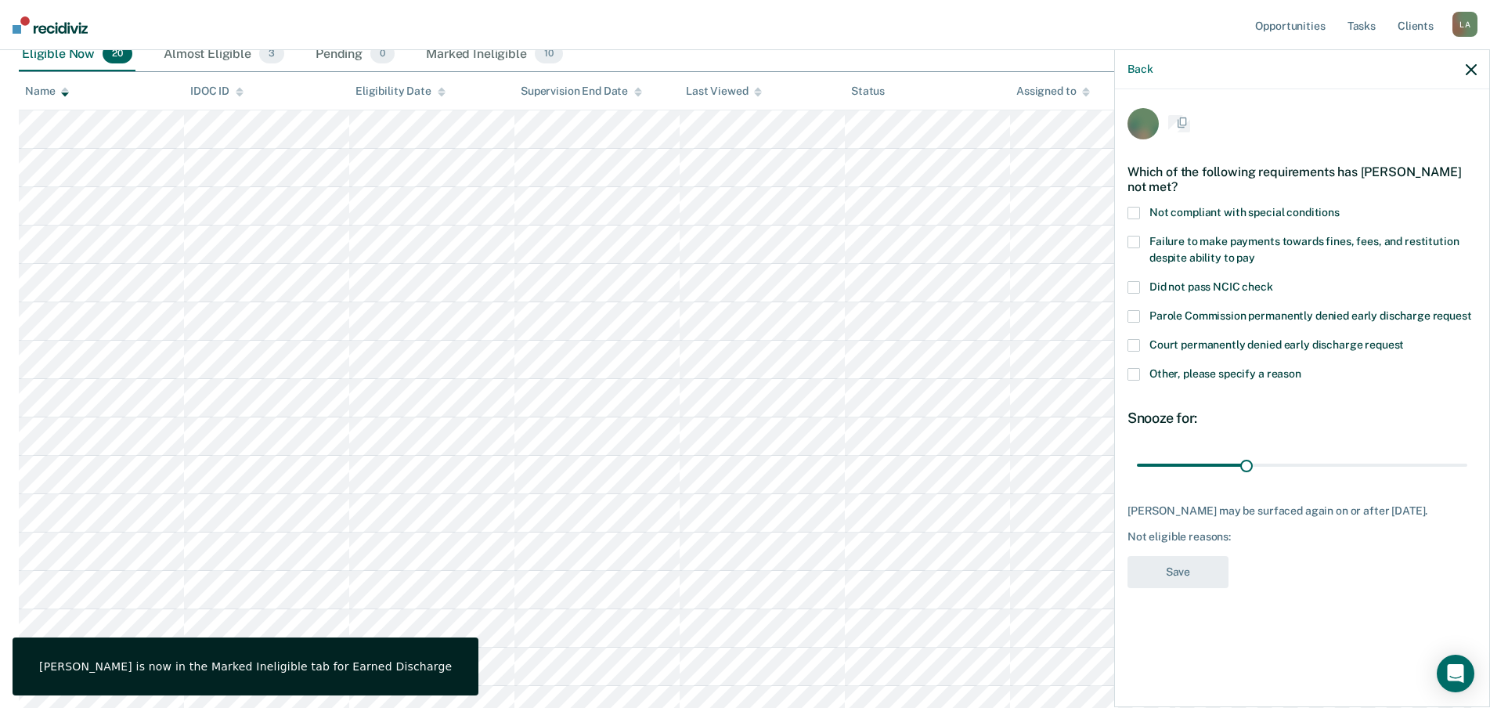
scroll to position [53, 0]
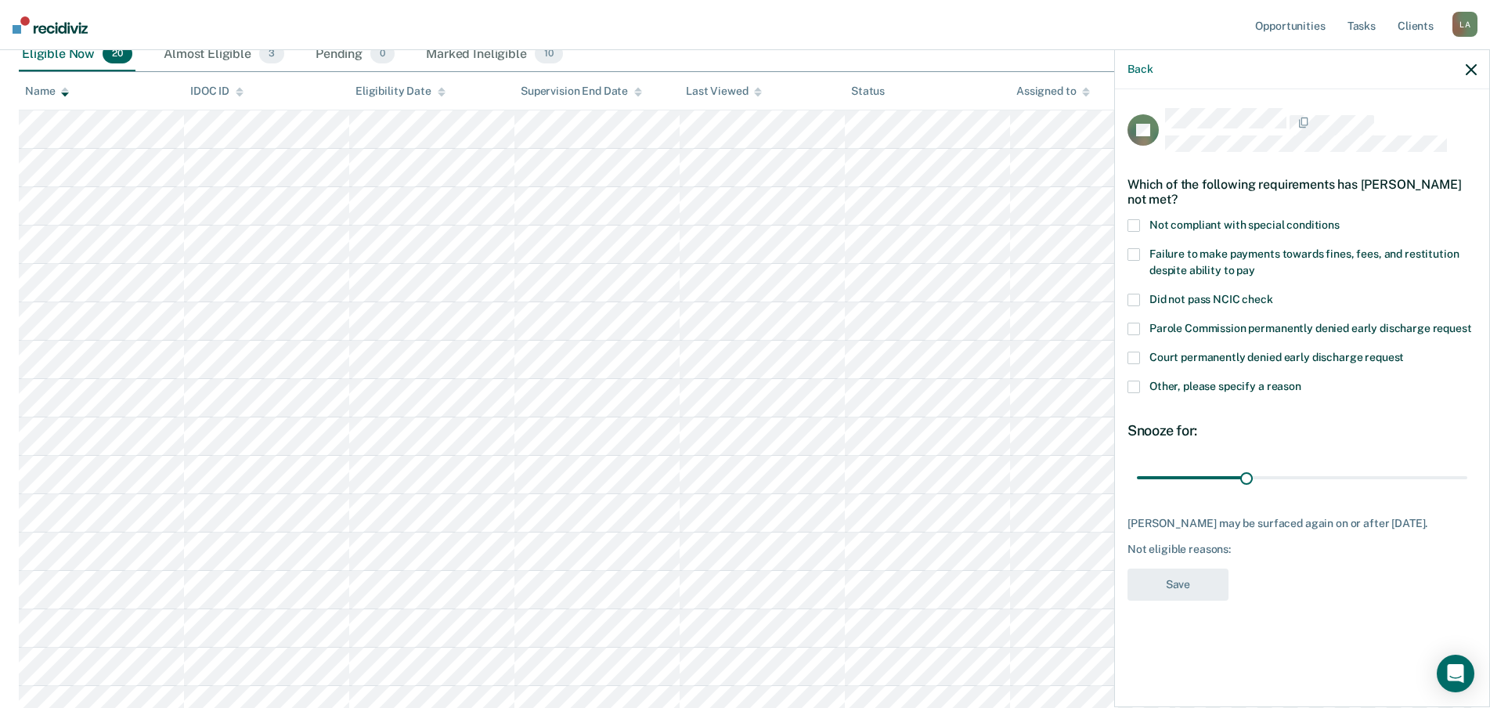
click at [1127, 393] on span at bounding box center [1133, 386] width 13 height 13
click at [1301, 380] on input "Other, please specify a reason" at bounding box center [1301, 380] width 0 height 0
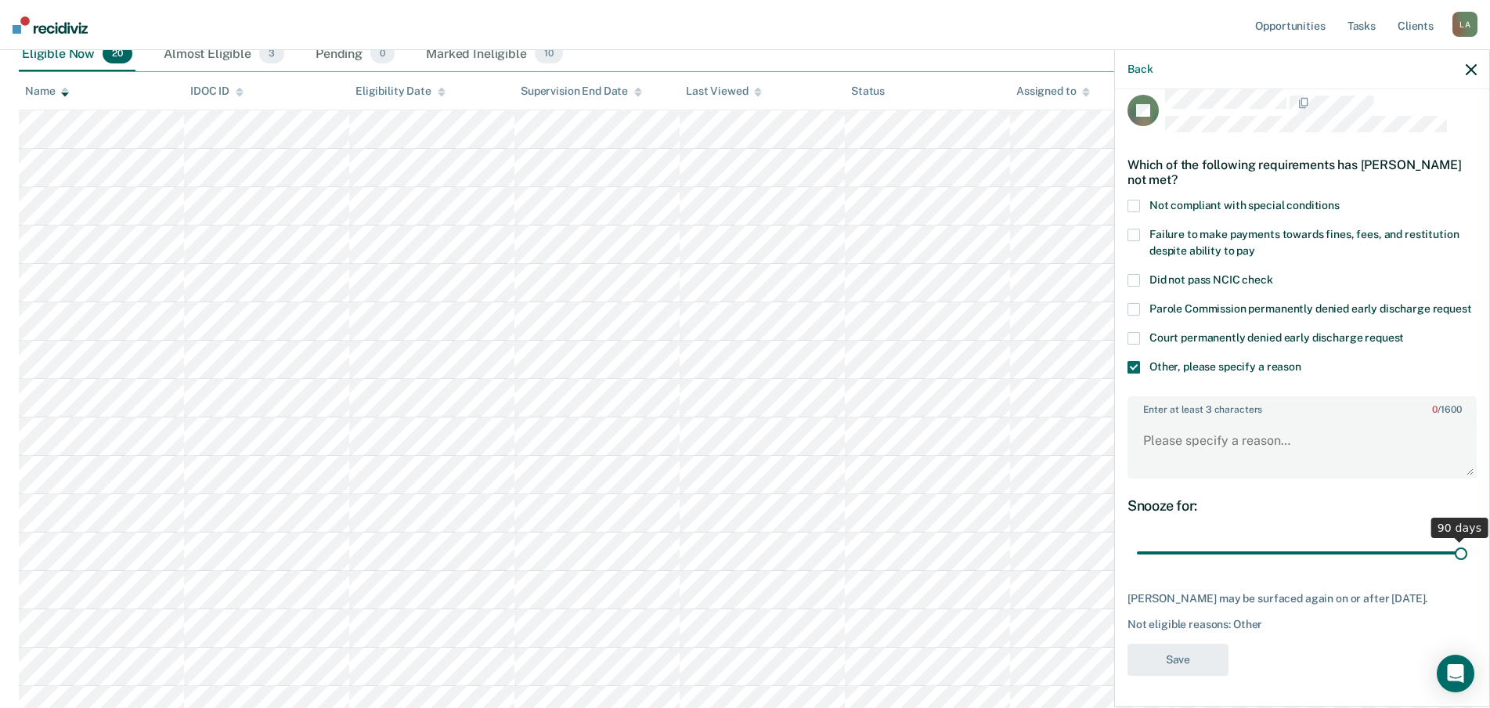
drag, startPoint x: 1184, startPoint y: 634, endPoint x: 1426, endPoint y: 607, distance: 244.1
type input "90"
click at [1465, 567] on input "range" at bounding box center [1302, 552] width 330 height 27
click at [1166, 477] on textarea "Enter at least 3 characters 0 / 1600" at bounding box center [1302, 448] width 346 height 58
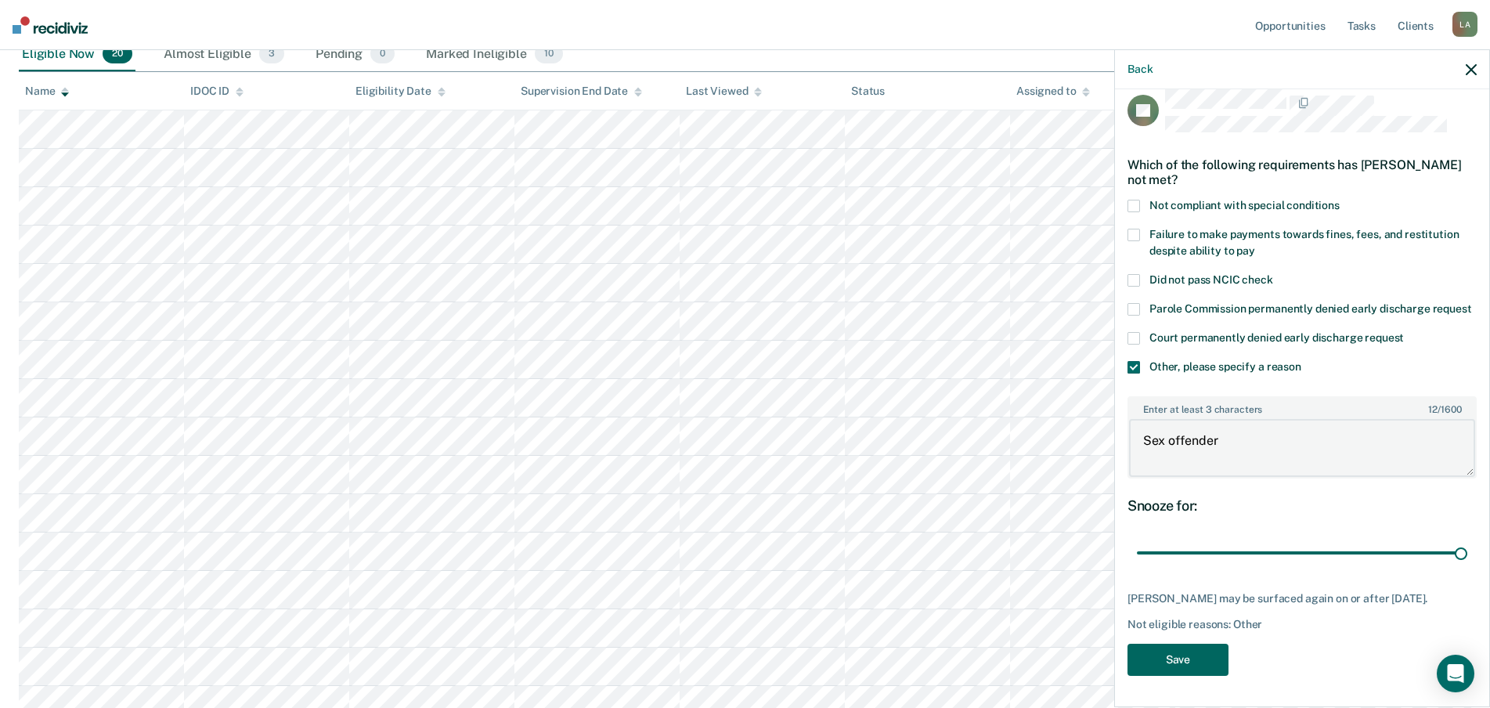
type textarea "Sex offender"
click at [1143, 659] on button "Save" at bounding box center [1177, 659] width 101 height 32
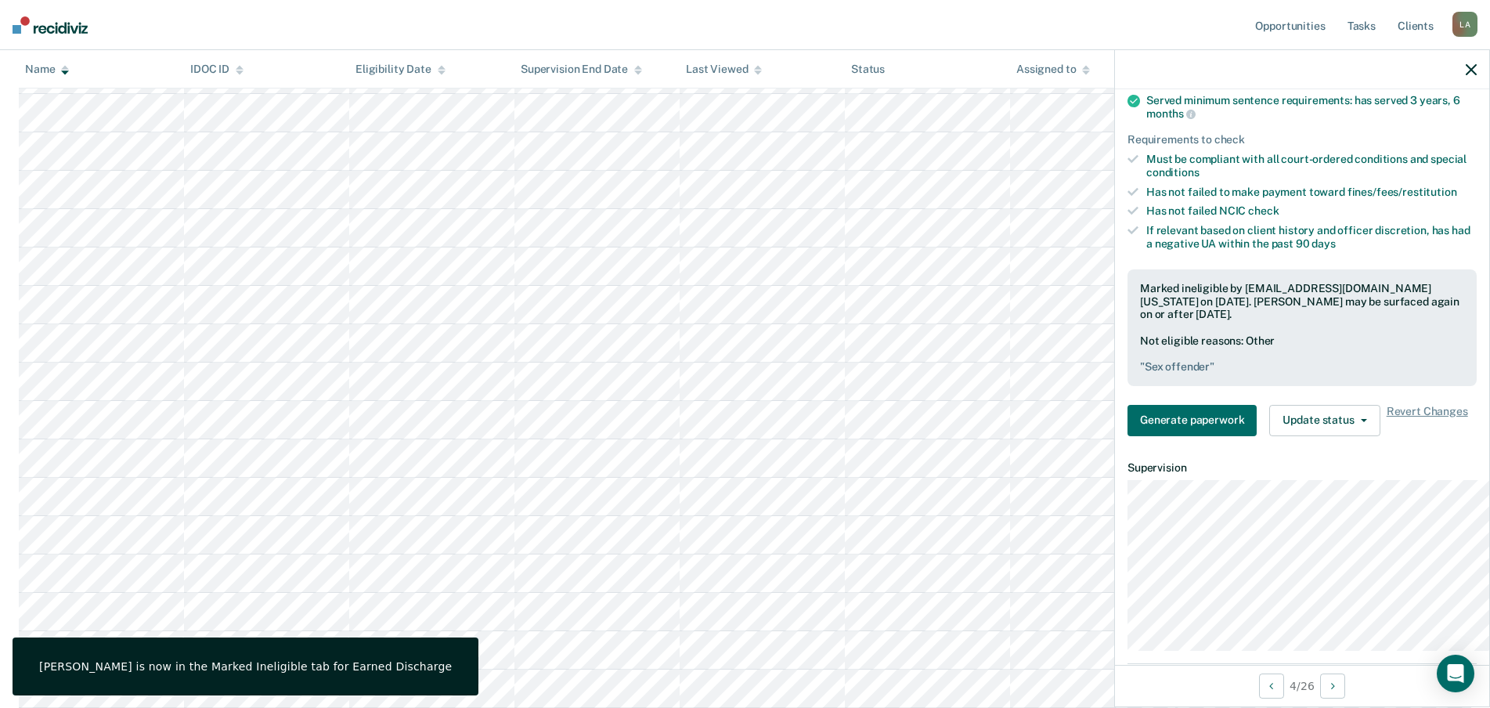
scroll to position [391, 0]
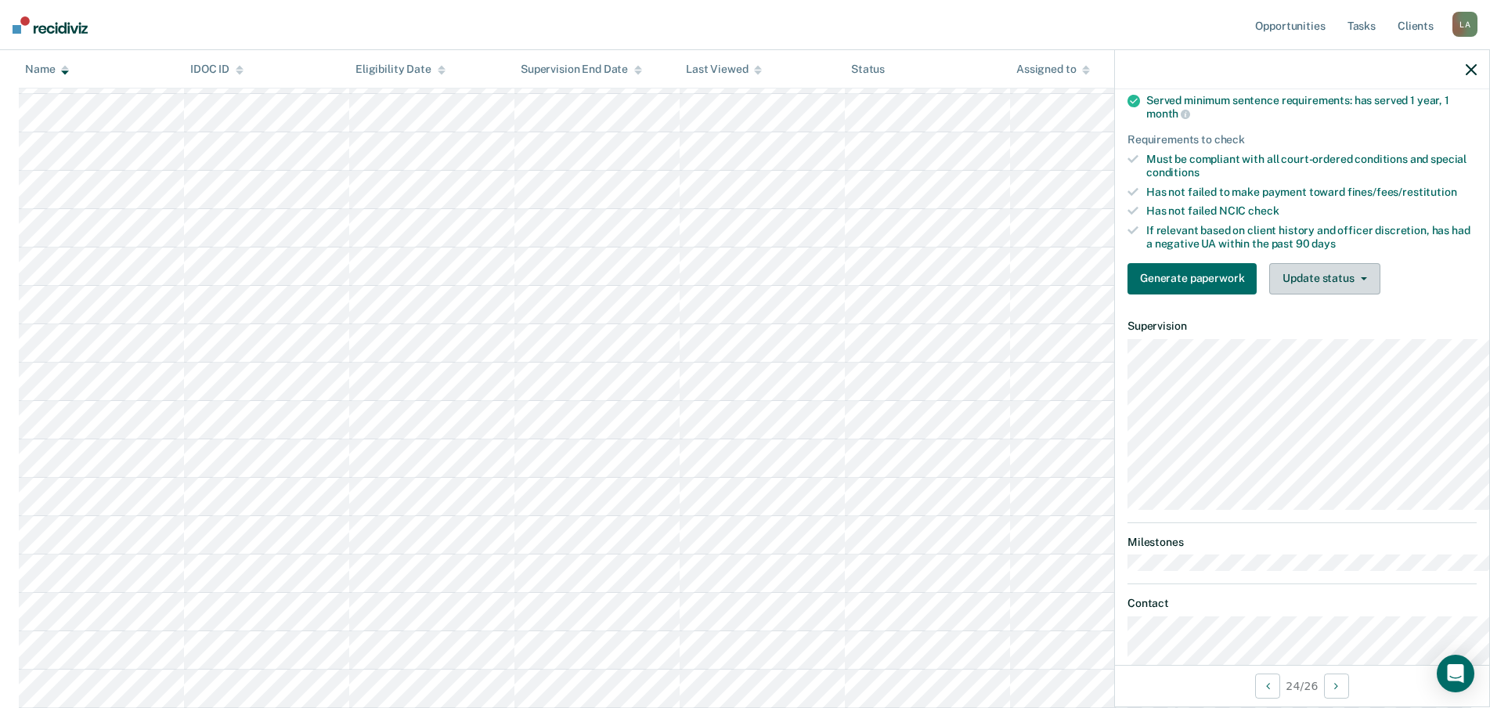
click at [1334, 294] on button "Update status" at bounding box center [1324, 278] width 110 height 31
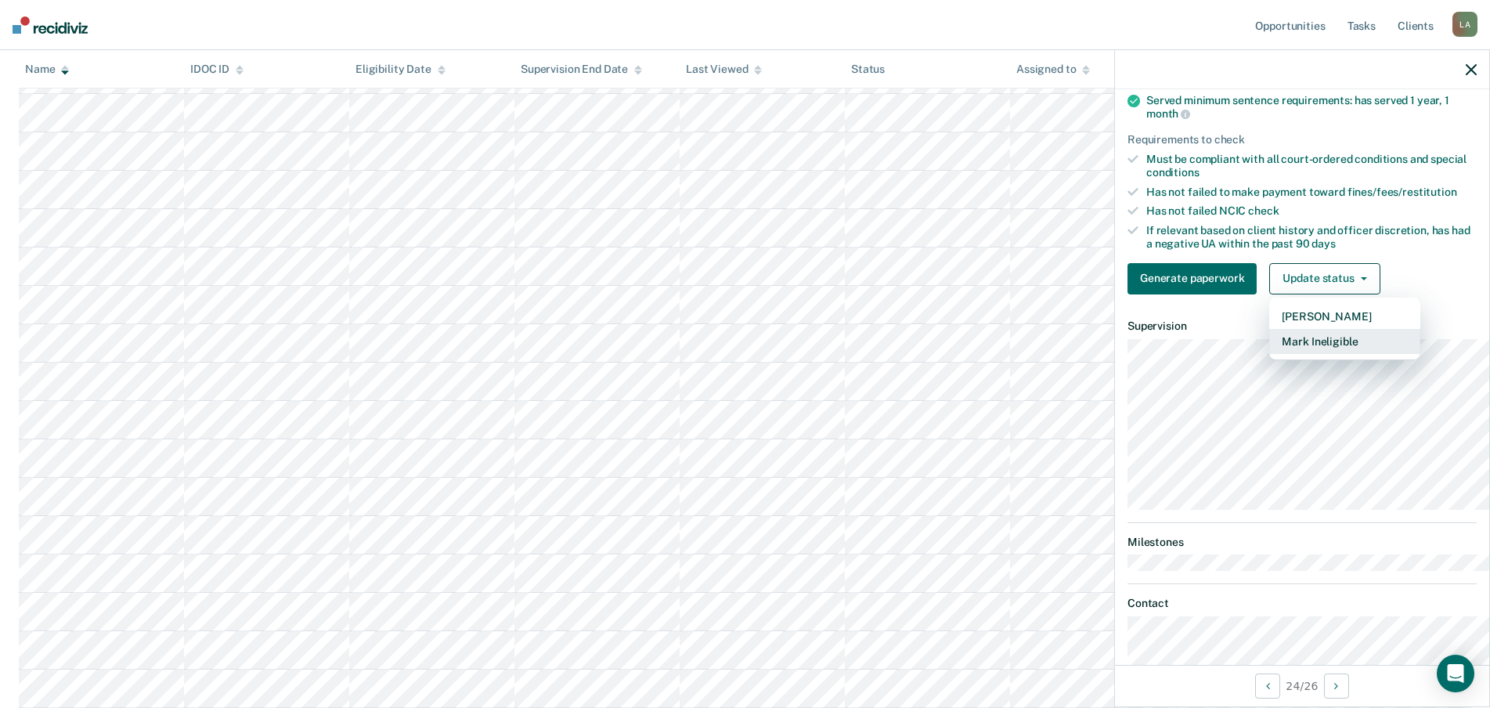
click at [1303, 354] on button "Mark Ineligible" at bounding box center [1344, 341] width 151 height 25
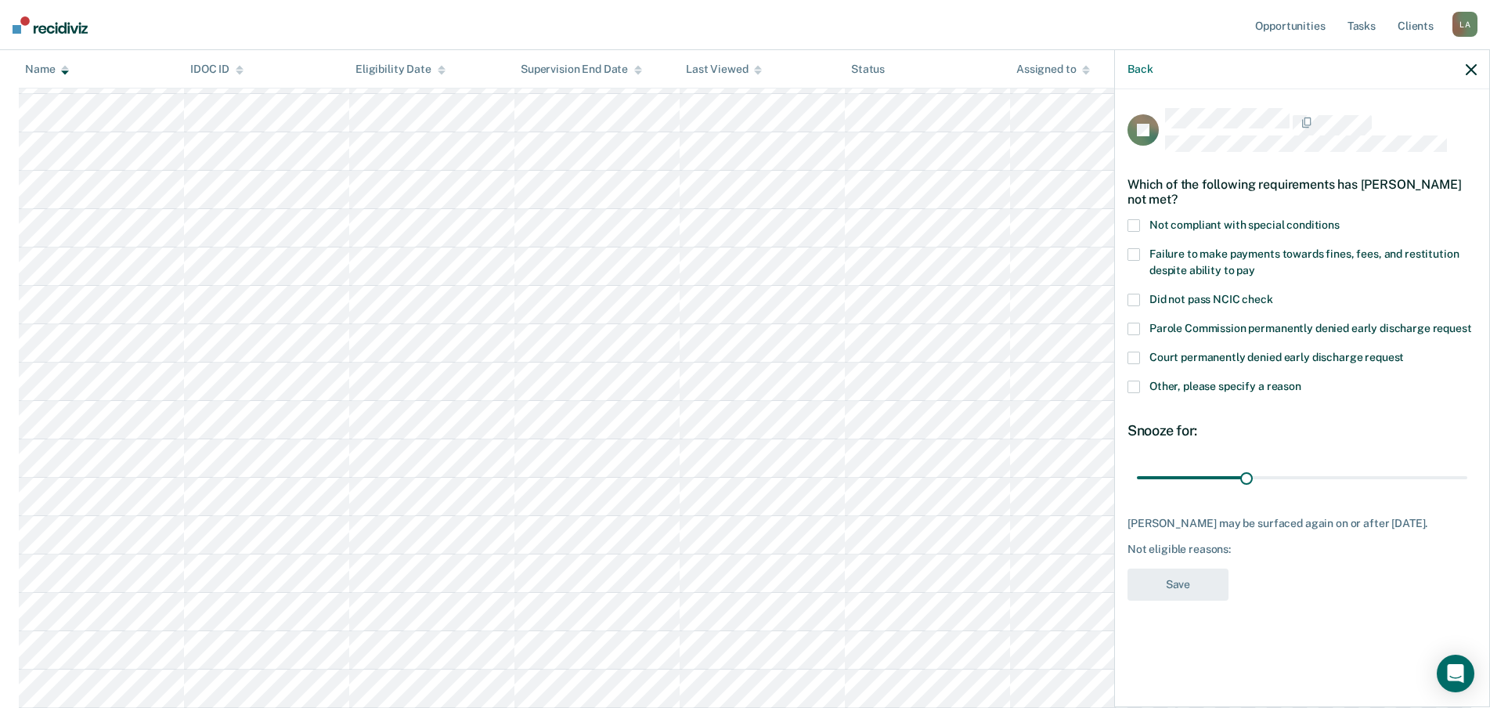
scroll to position [53, 0]
click at [1127, 248] on span at bounding box center [1133, 254] width 13 height 13
click at [1255, 265] on input "Failure to make payments towards fines, fees, and restitution despite ability t…" at bounding box center [1255, 265] width 0 height 0
drag, startPoint x: 1179, startPoint y: 523, endPoint x: 1471, endPoint y: 513, distance: 292.2
type input "90"
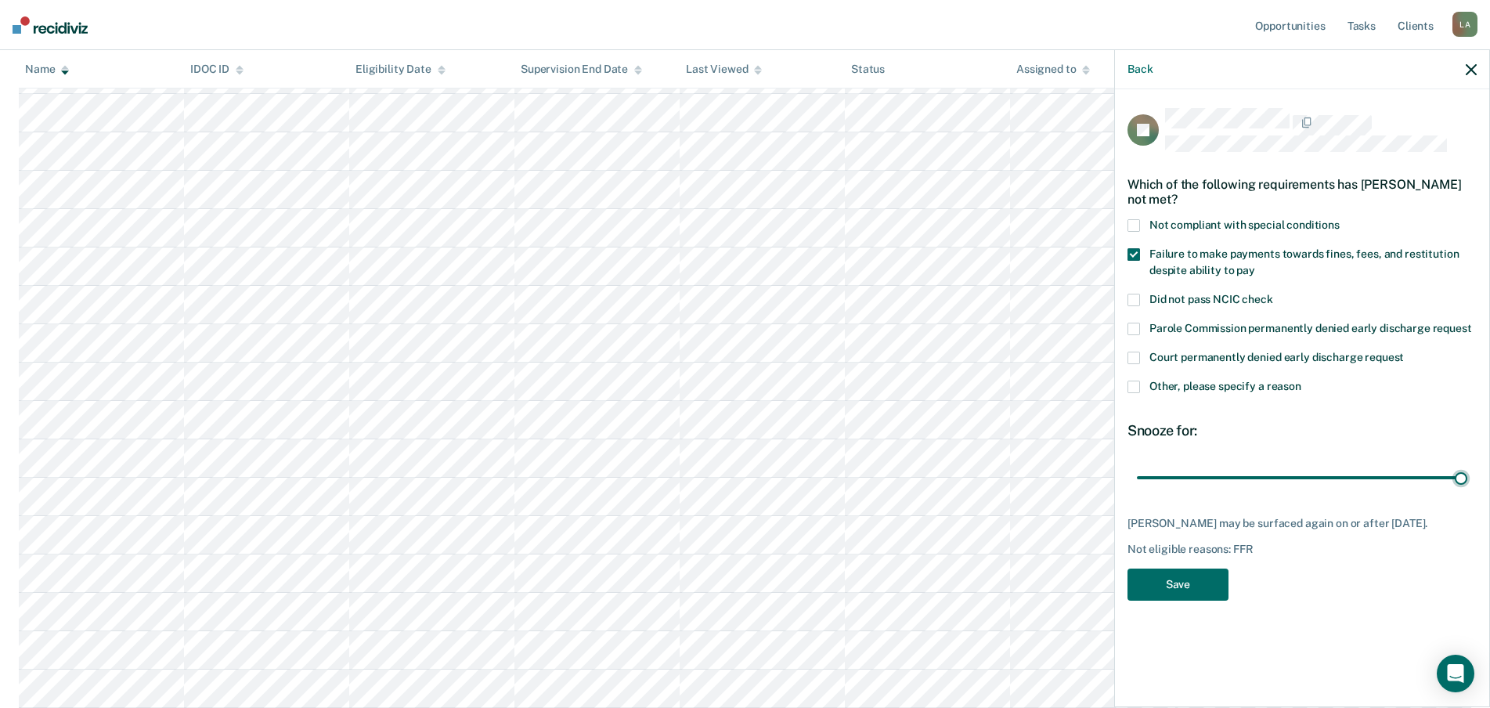
click at [1467, 492] on input "range" at bounding box center [1302, 477] width 330 height 27
click at [1127, 600] on button "Save" at bounding box center [1177, 584] width 101 height 32
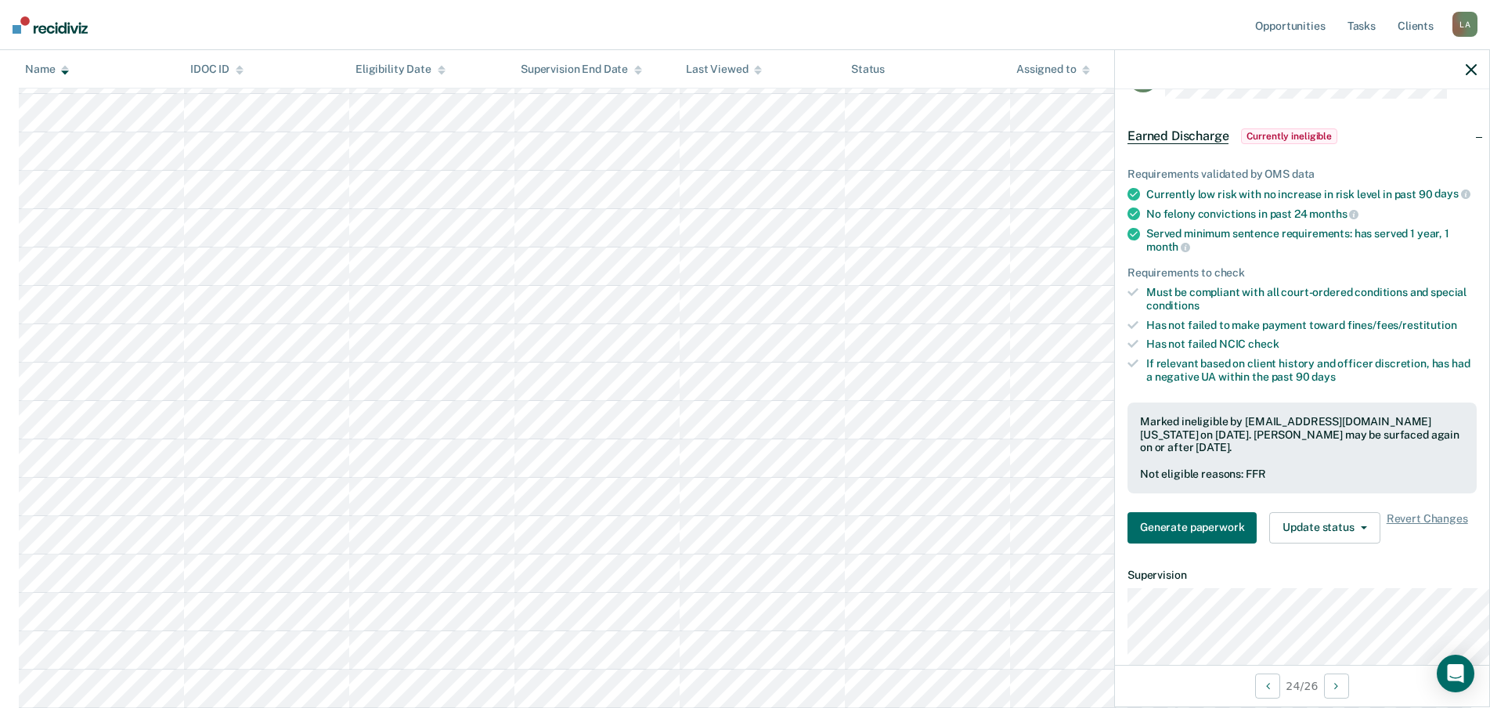
scroll to position [470, 0]
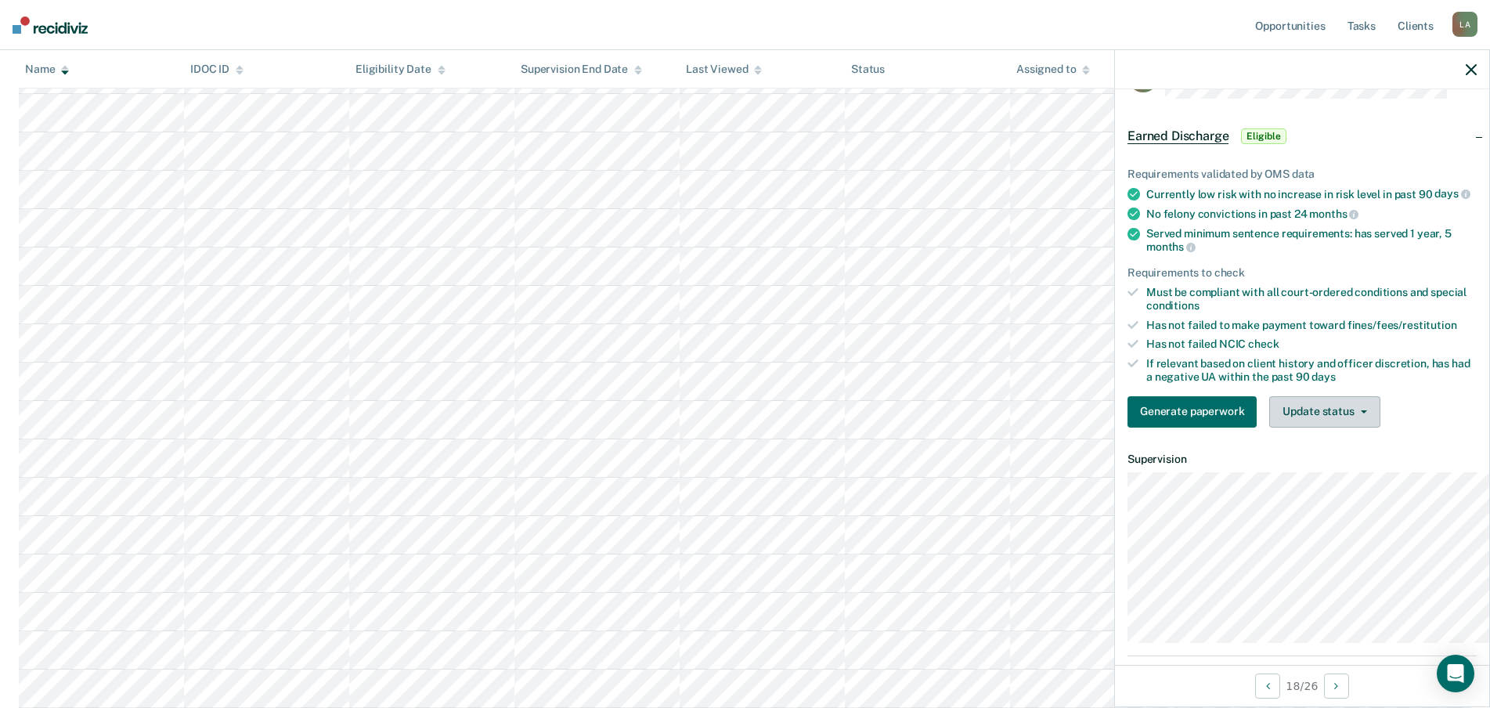
click at [1332, 427] on button "Update status" at bounding box center [1324, 411] width 110 height 31
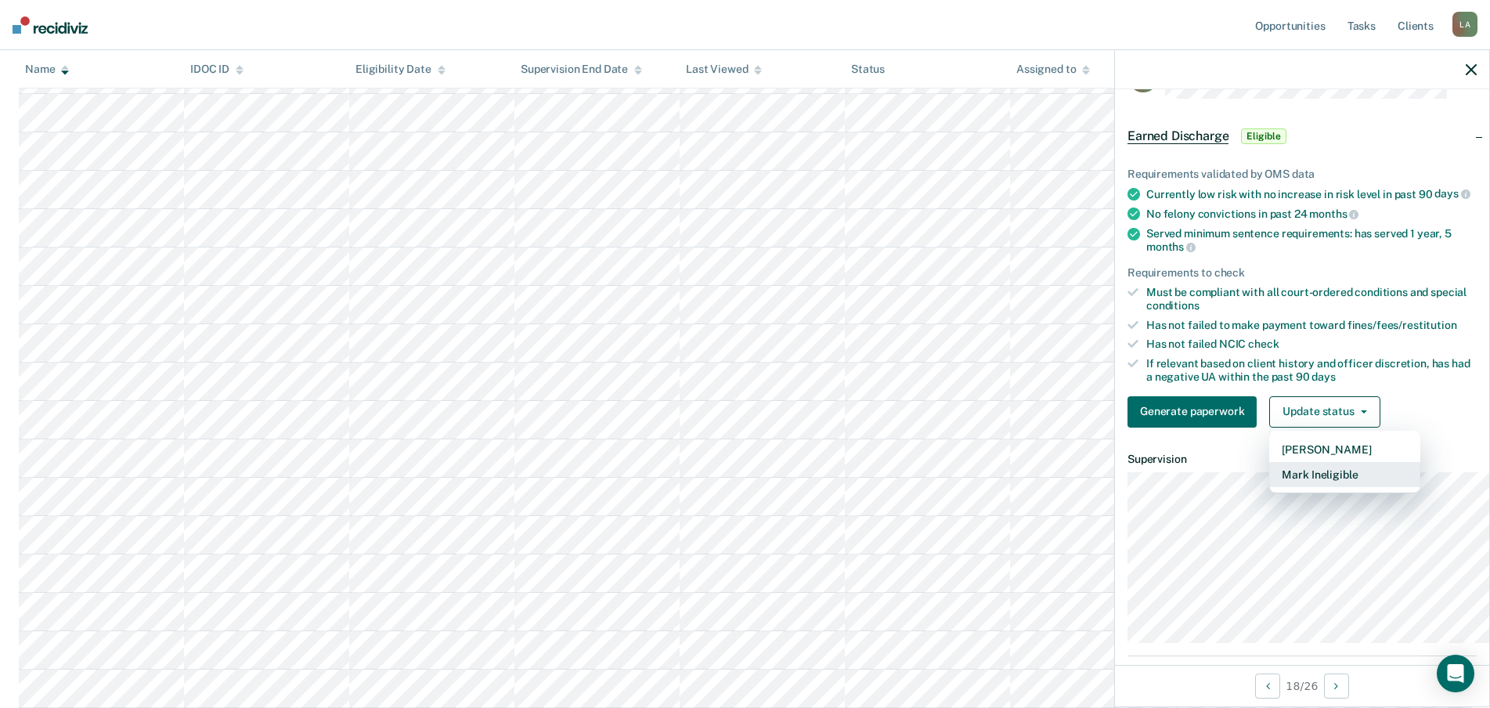
click at [1325, 487] on button "Mark Ineligible" at bounding box center [1344, 474] width 151 height 25
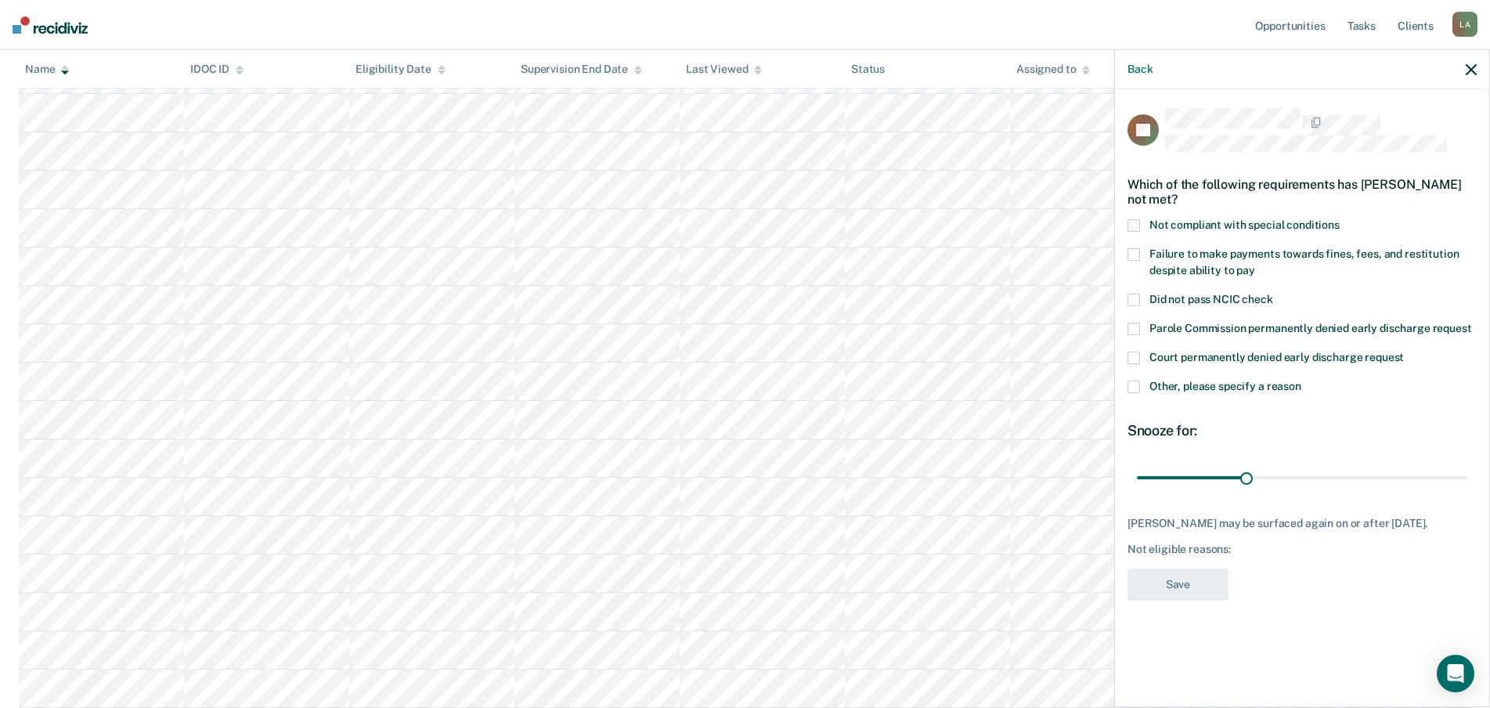
click at [1127, 253] on span at bounding box center [1133, 254] width 13 height 13
click at [1255, 265] on input "Failure to make payments towards fines, fees, and restitution despite ability t…" at bounding box center [1255, 265] width 0 height 0
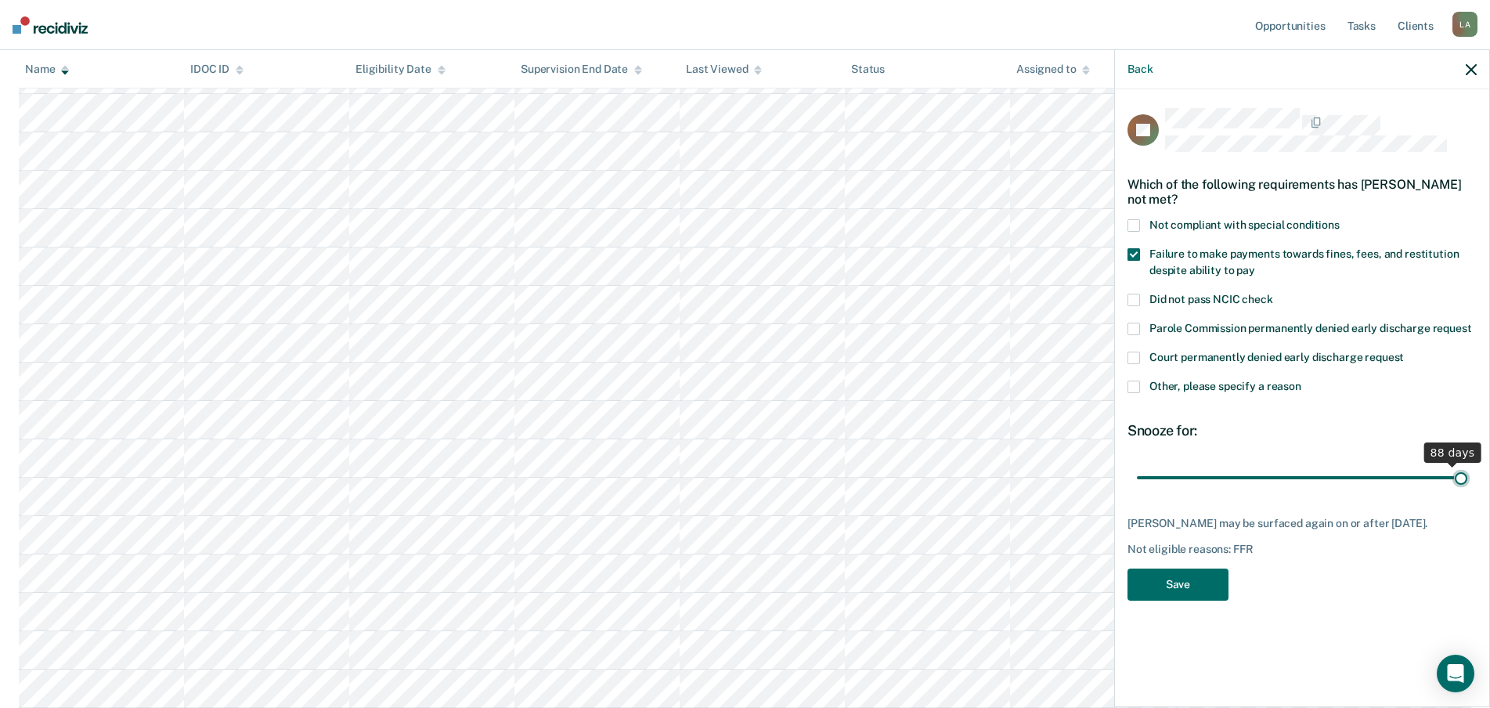
drag, startPoint x: 1180, startPoint y: 517, endPoint x: 1483, endPoint y: 519, distance: 303.0
type input "90"
click at [1467, 492] on input "range" at bounding box center [1302, 477] width 330 height 27
click at [1127, 600] on button "Save" at bounding box center [1177, 584] width 101 height 32
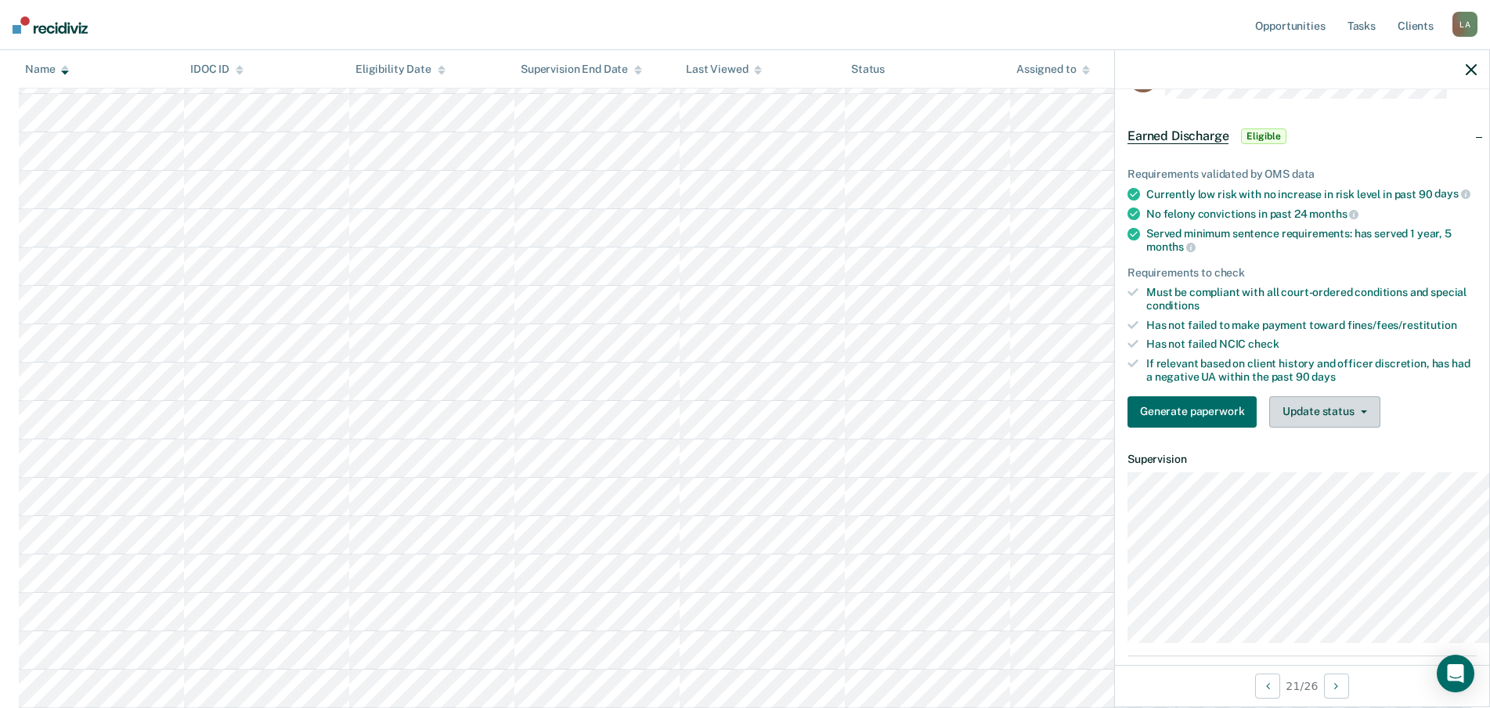
click at [1361, 413] on icon "button" at bounding box center [1364, 411] width 6 height 3
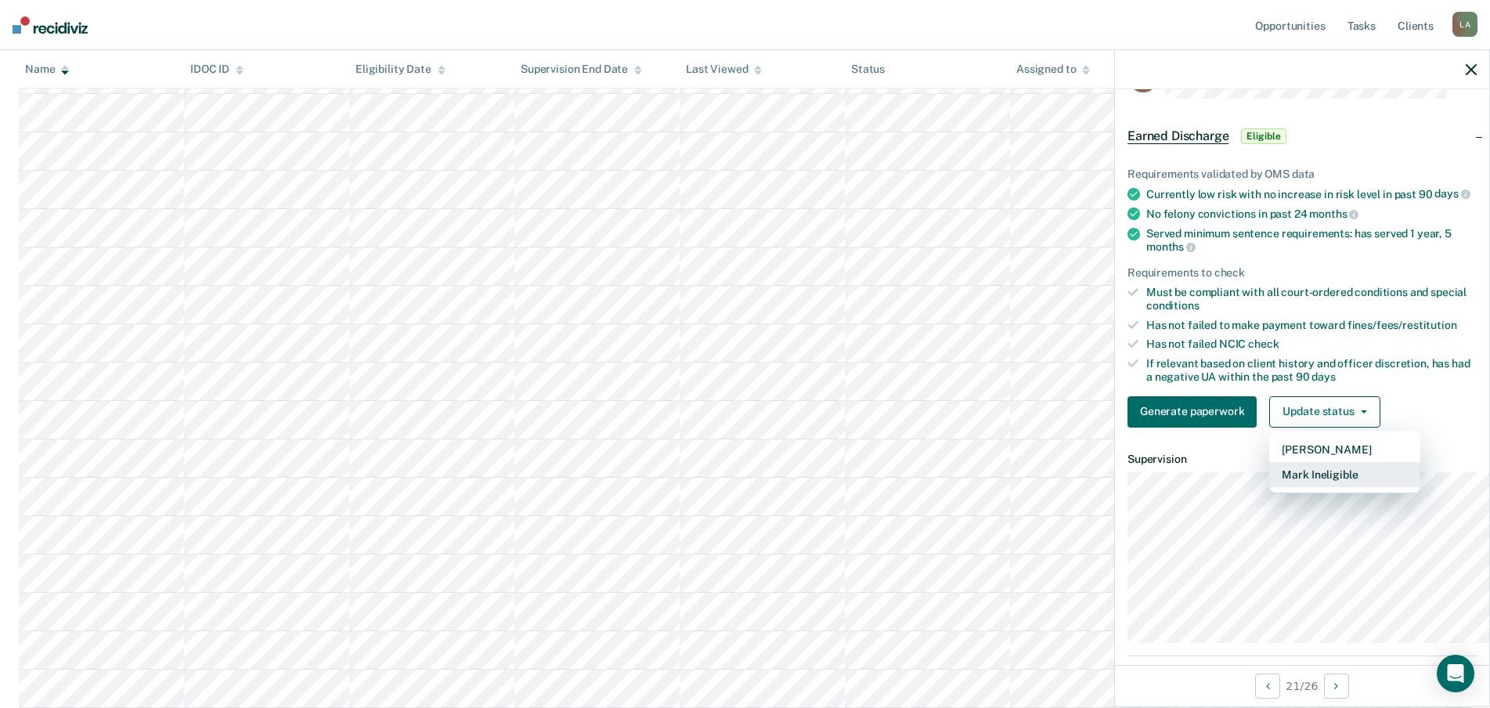
click at [1311, 487] on button "Mark Ineligible" at bounding box center [1344, 474] width 151 height 25
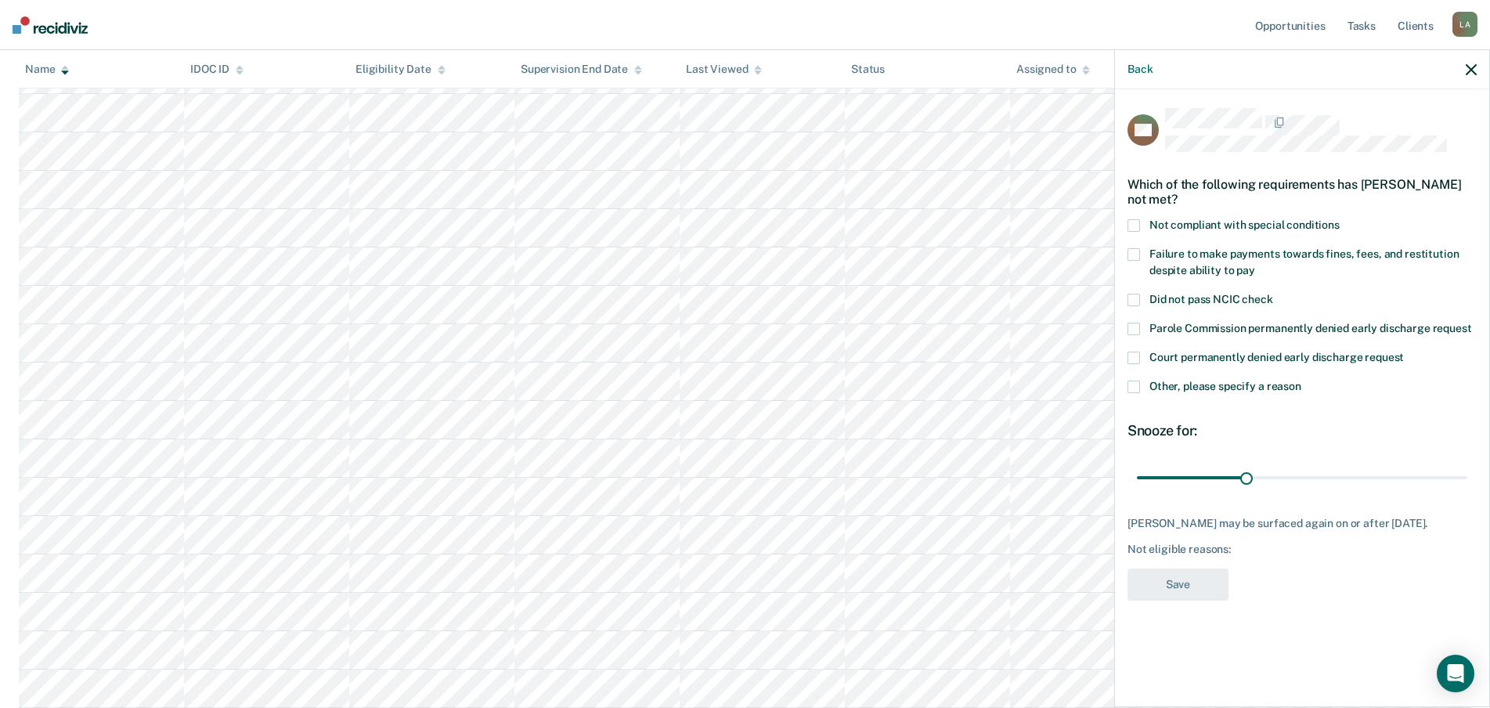
click at [1127, 248] on span at bounding box center [1133, 254] width 13 height 13
click at [1255, 265] on input "Failure to make payments towards fines, fees, and restitution despite ability t…" at bounding box center [1255, 265] width 0 height 0
drag, startPoint x: 1180, startPoint y: 519, endPoint x: 1502, endPoint y: 518, distance: 322.5
type input "90"
click at [1467, 492] on input "range" at bounding box center [1302, 477] width 330 height 27
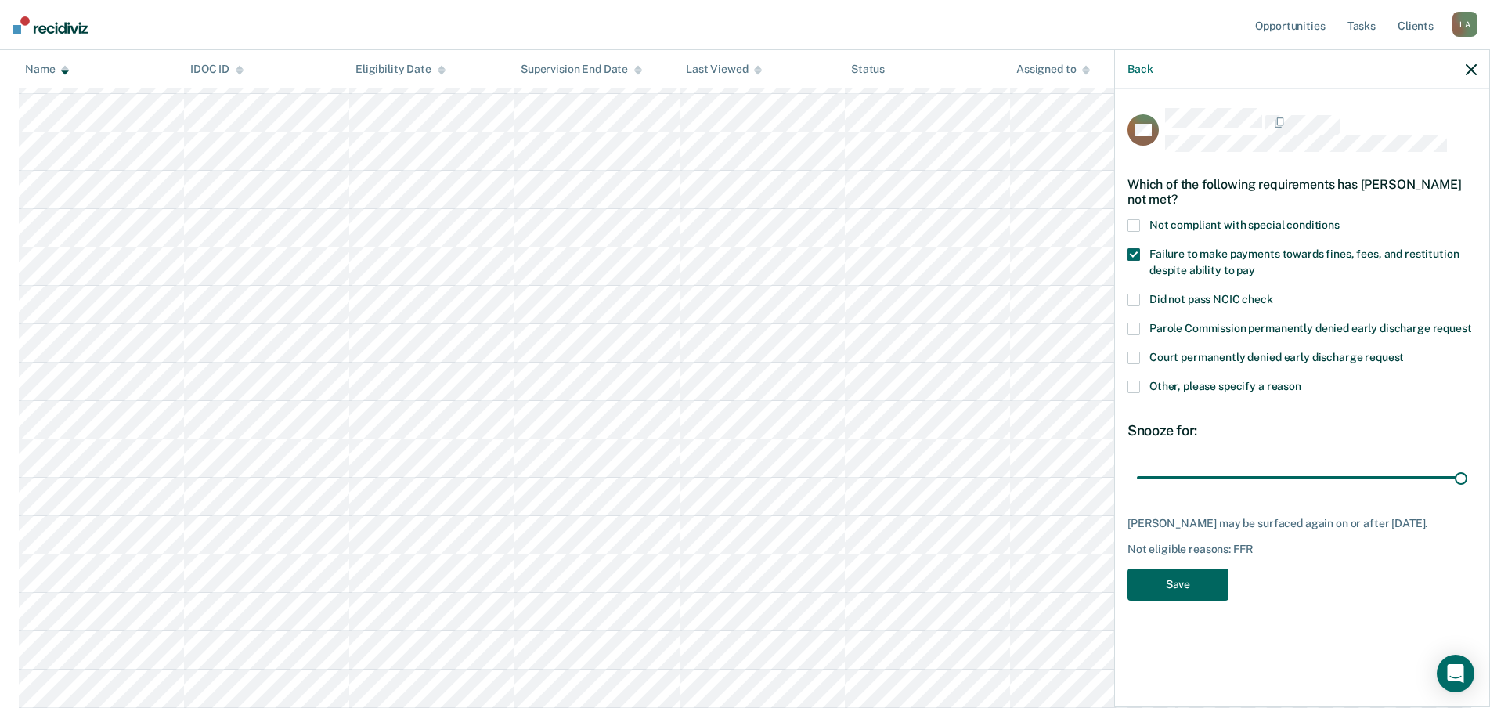
click at [1127, 600] on button "Save" at bounding box center [1177, 584] width 101 height 32
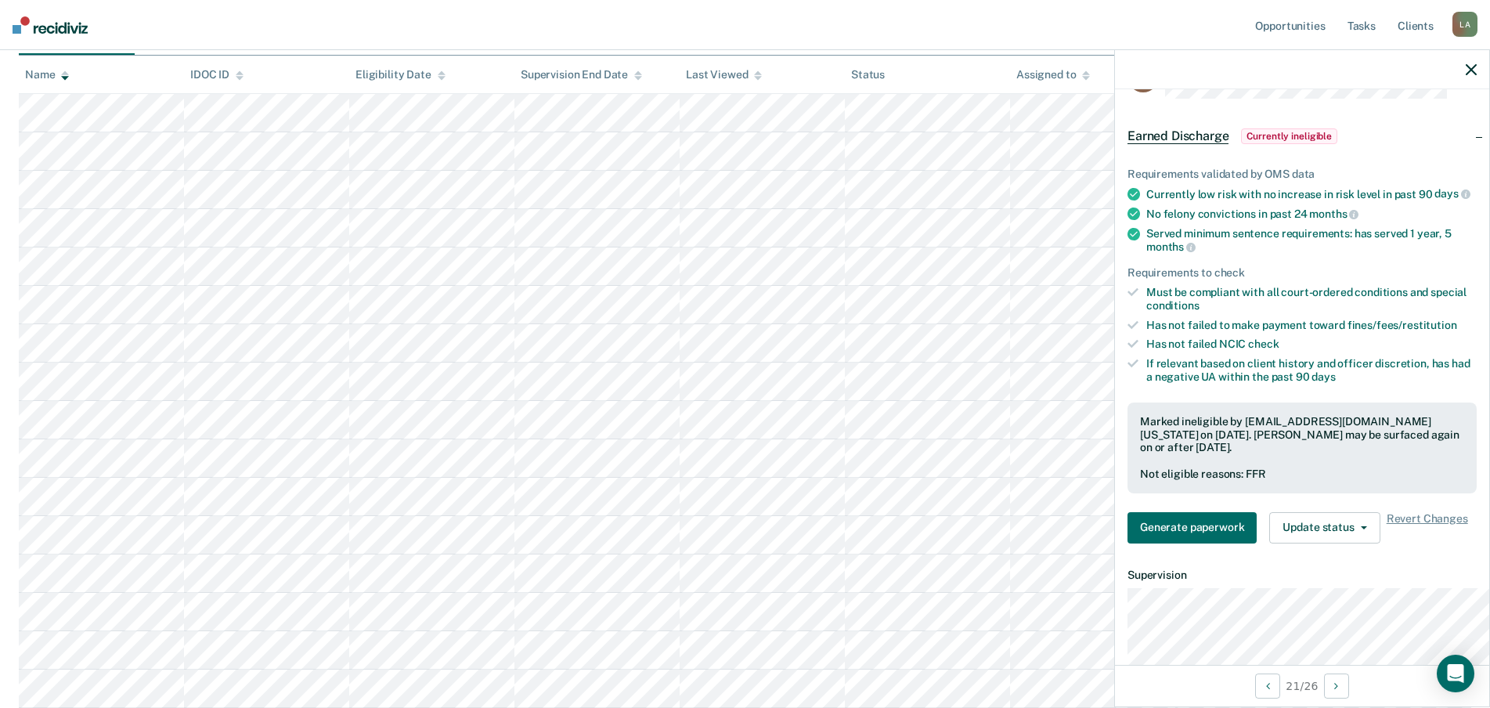
scroll to position [0, 0]
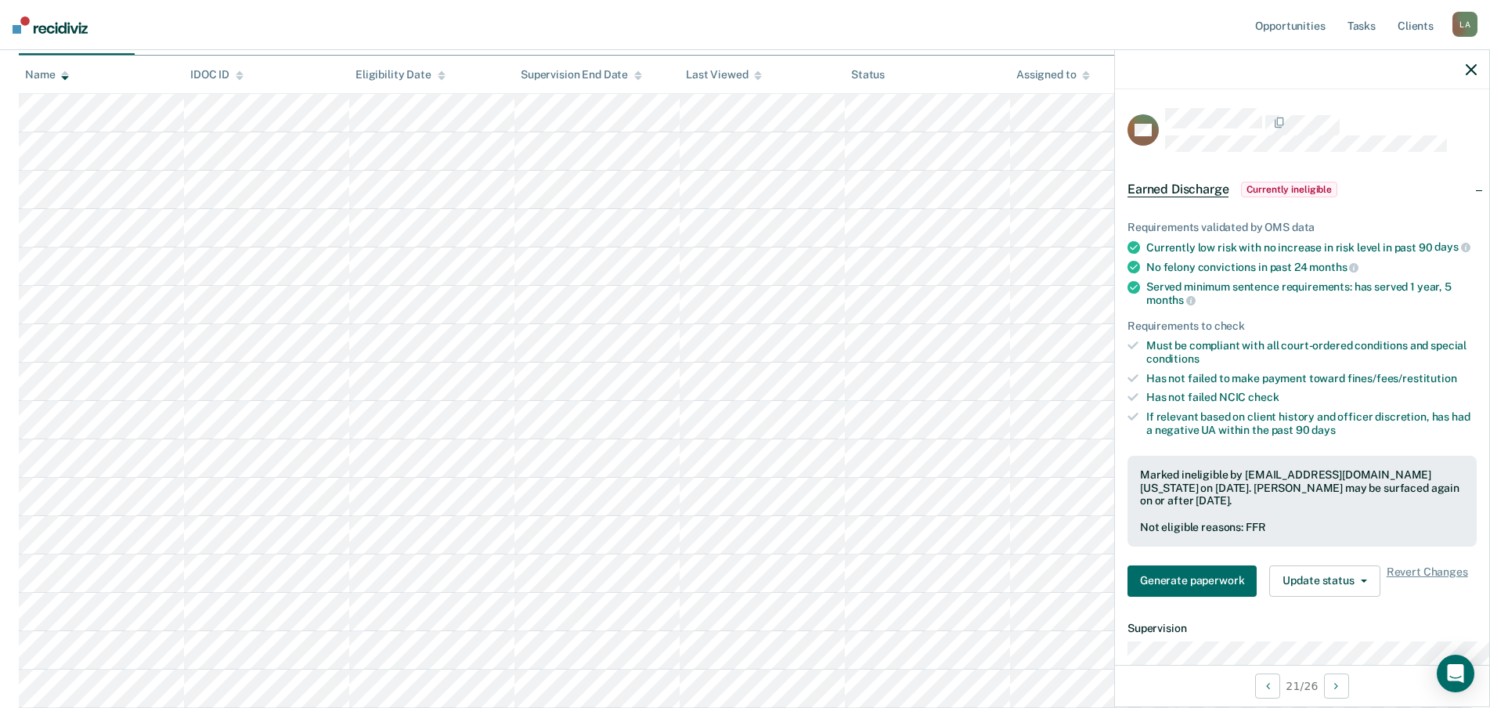
click at [1466, 75] on icon "button" at bounding box center [1470, 69] width 11 height 11
